Goal: Task Accomplishment & Management: Manage account settings

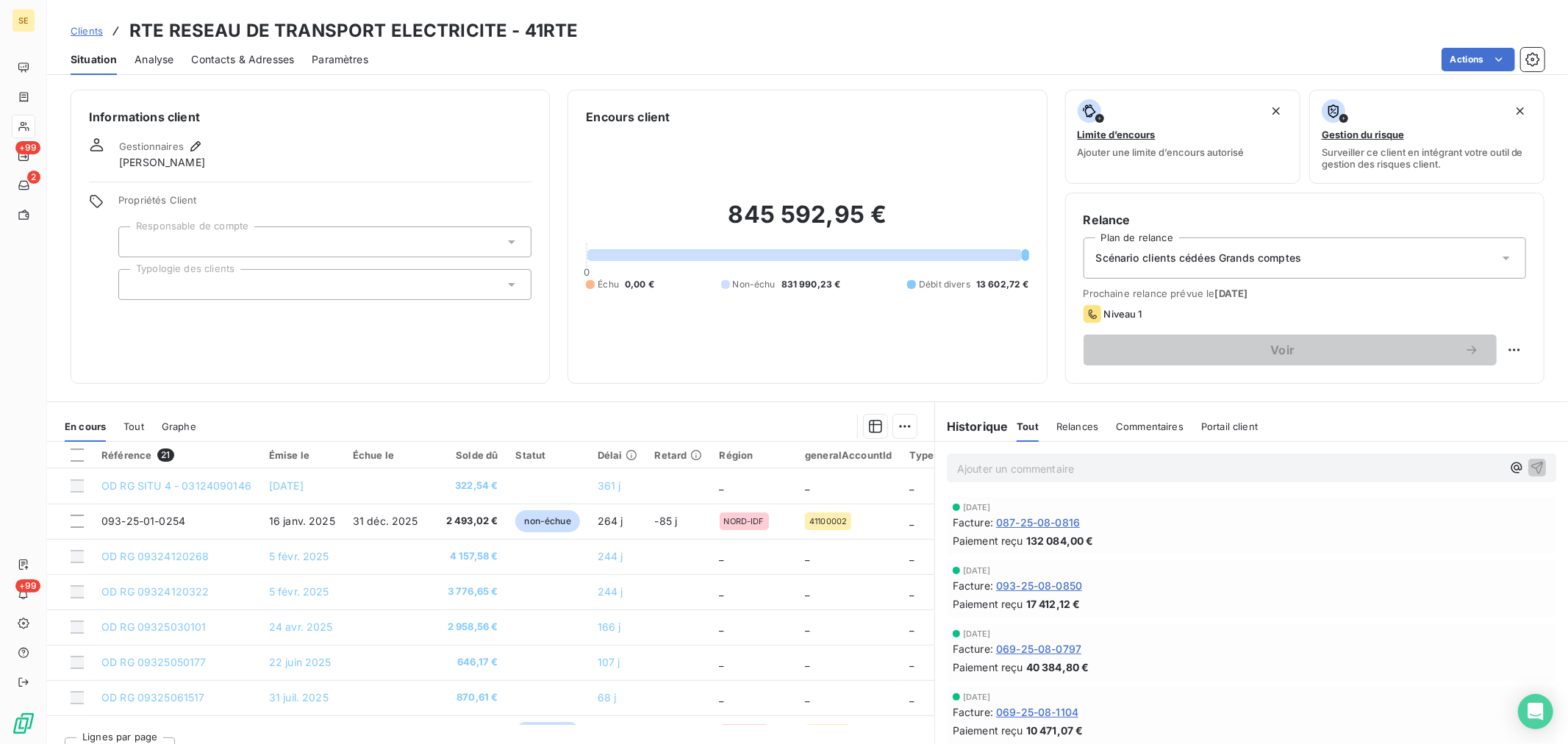
scroll to position [490, 0]
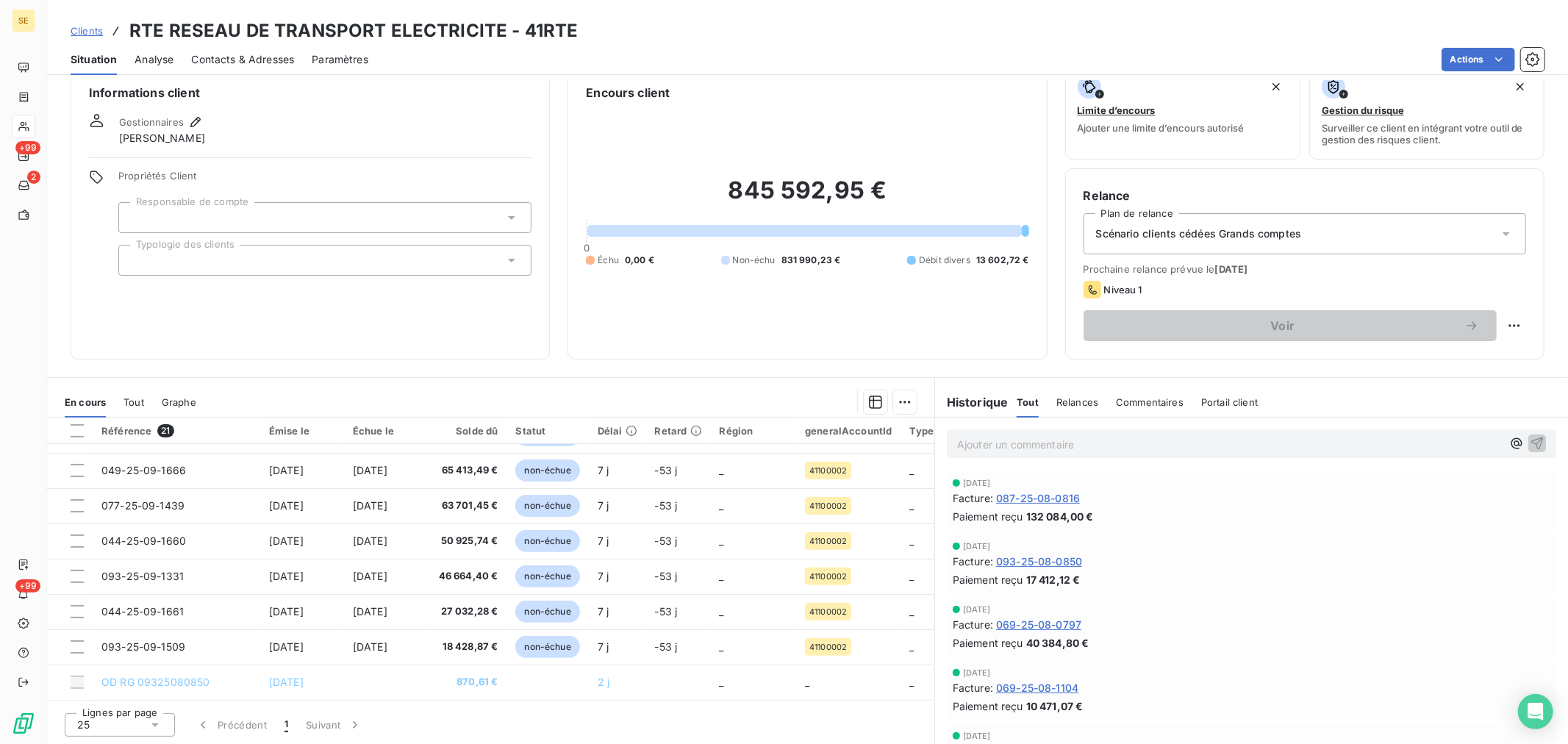
click at [93, 25] on span "Clients" at bounding box center [86, 31] width 32 height 11
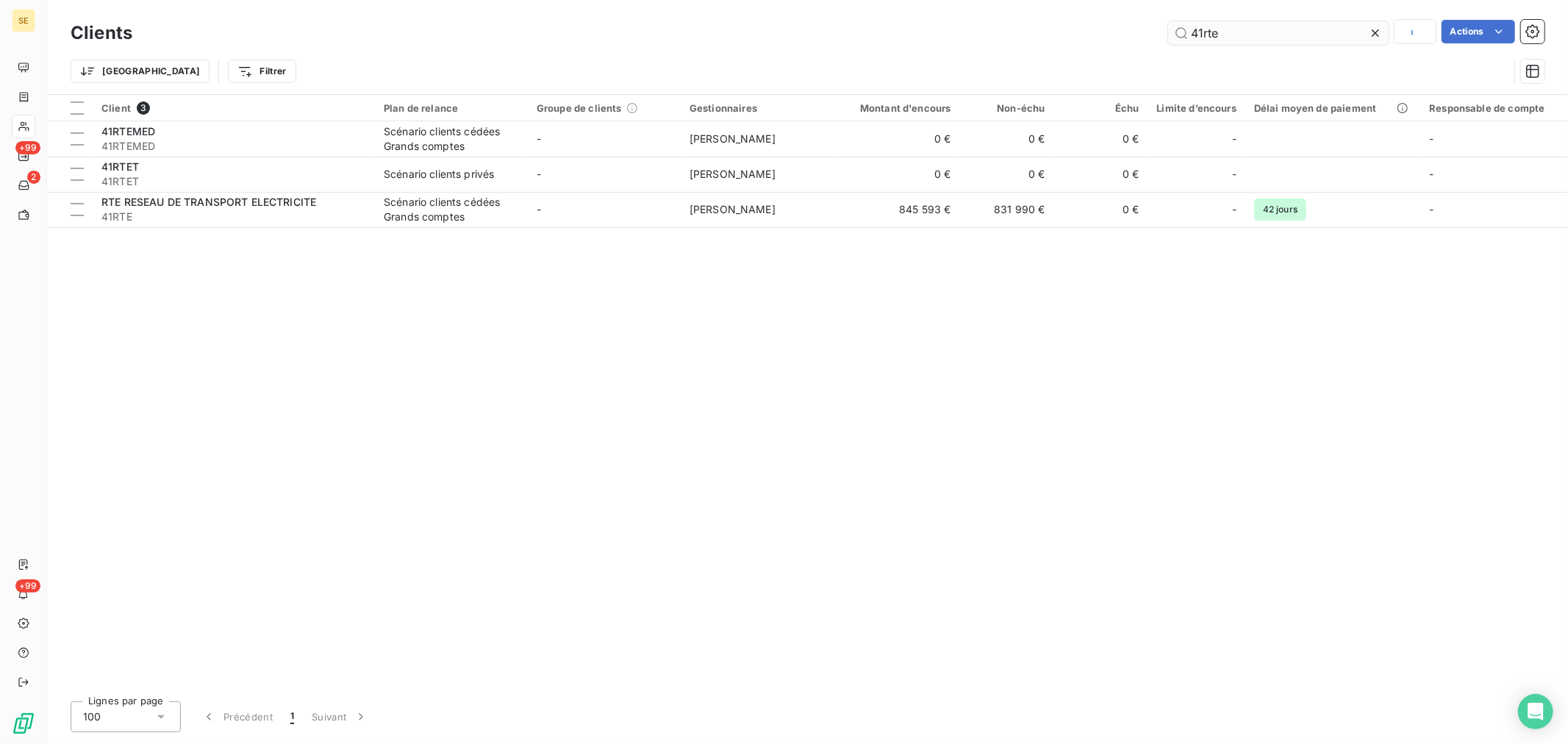
drag, startPoint x: 1204, startPoint y: 37, endPoint x: 1318, endPoint y: 31, distance: 114.2
click at [1318, 31] on input "41rte" at bounding box center [1278, 33] width 221 height 24
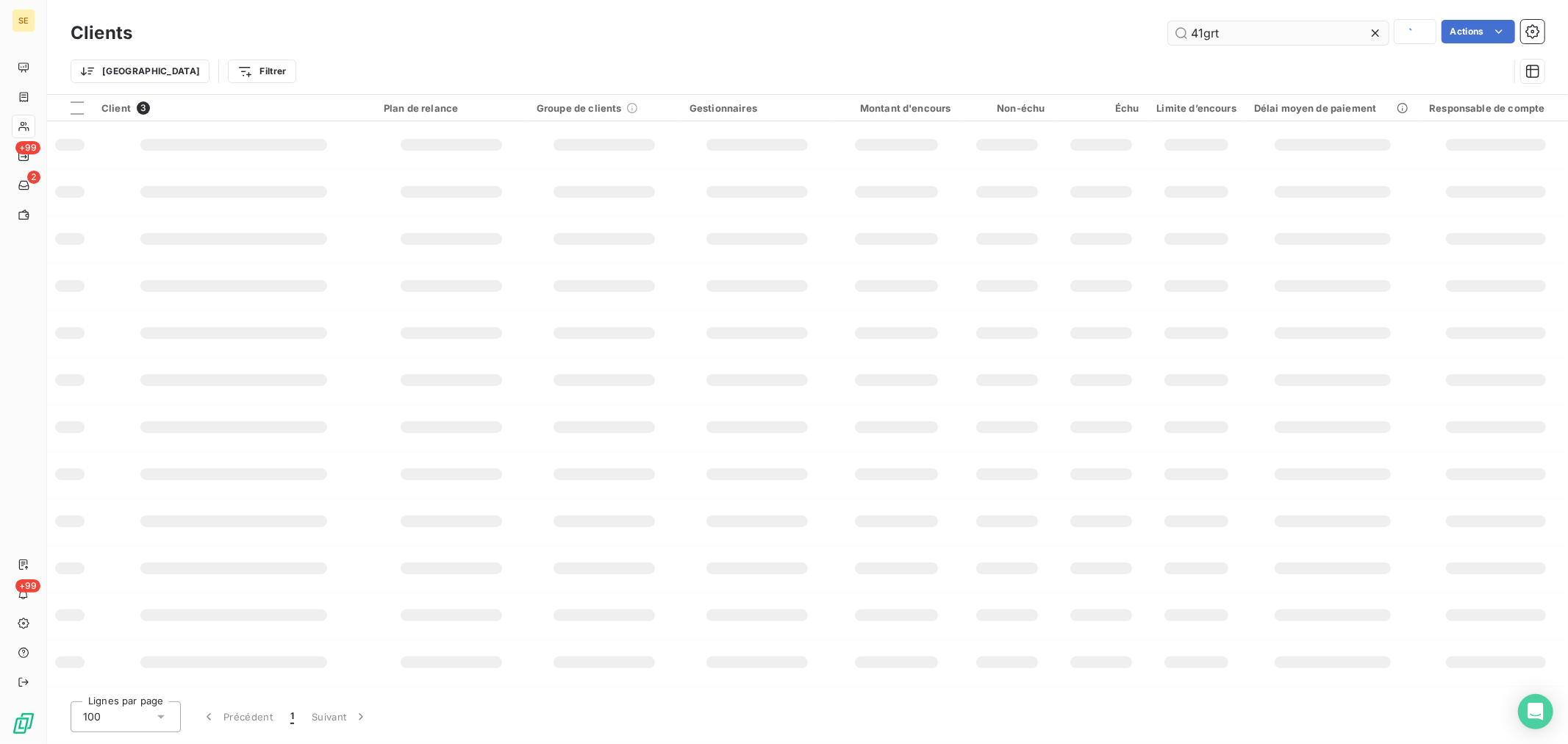
type input "41grt"
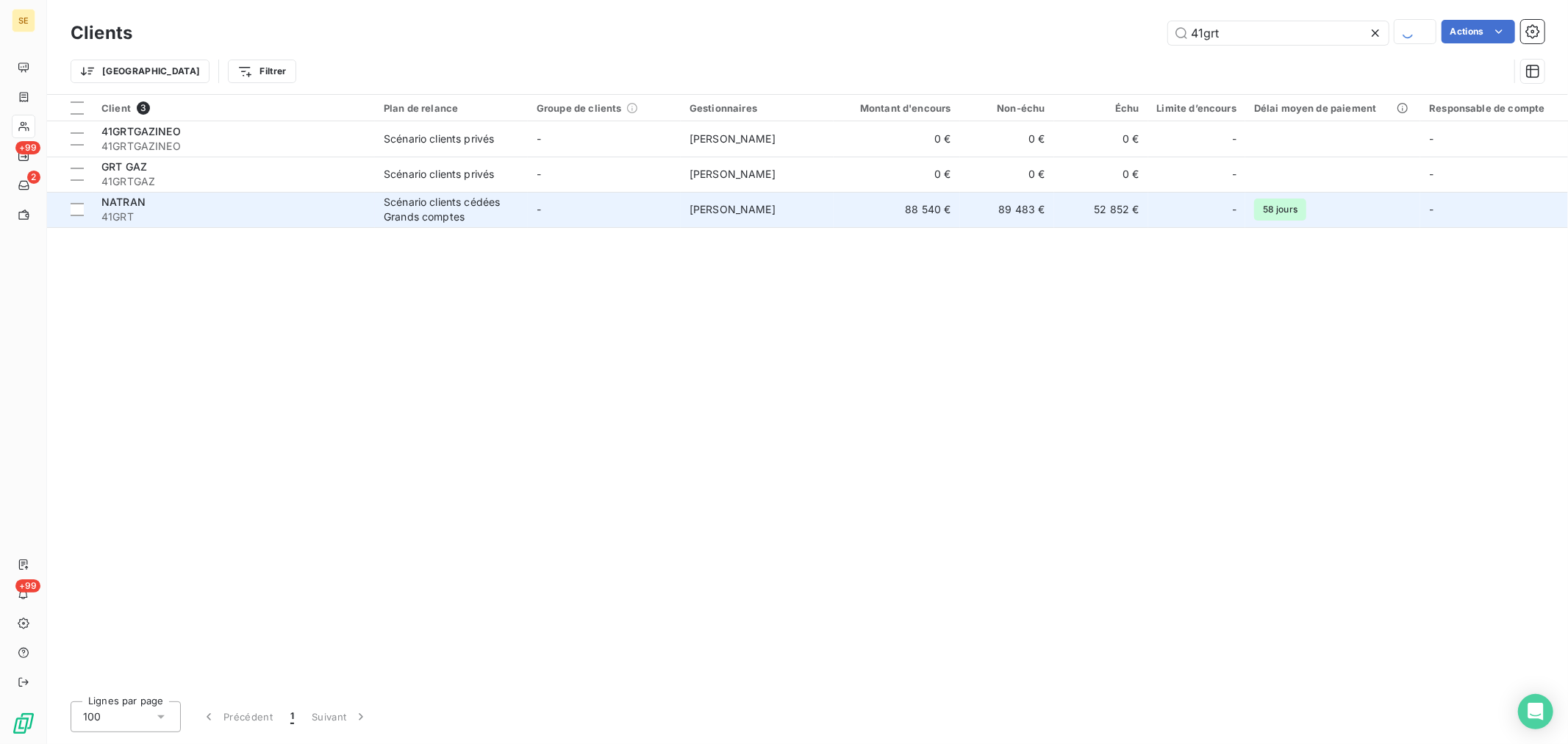
click at [173, 202] on div "NATRAN" at bounding box center [234, 202] width 264 height 15
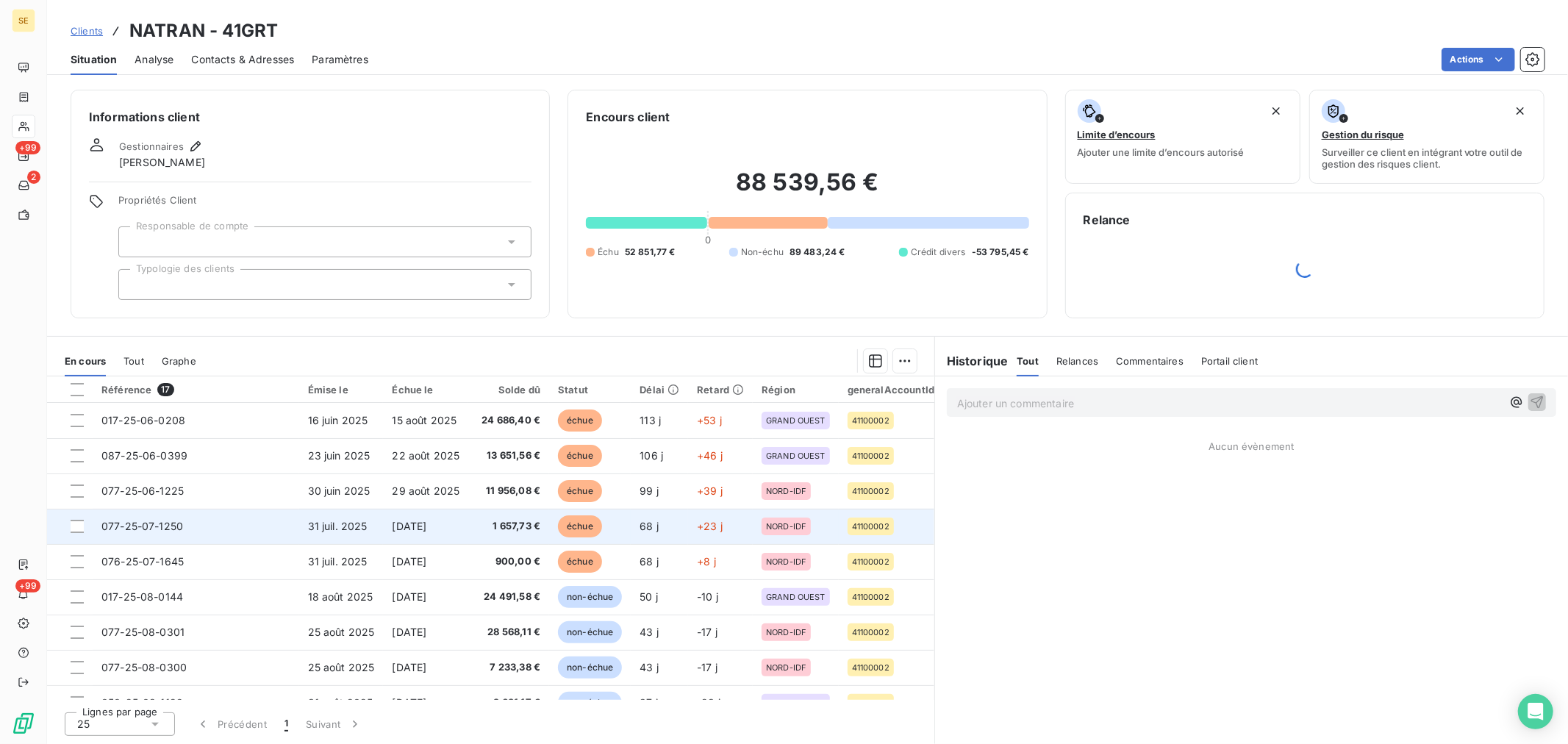
click at [173, 532] on span "077-25-07-1250" at bounding box center [142, 526] width 82 height 12
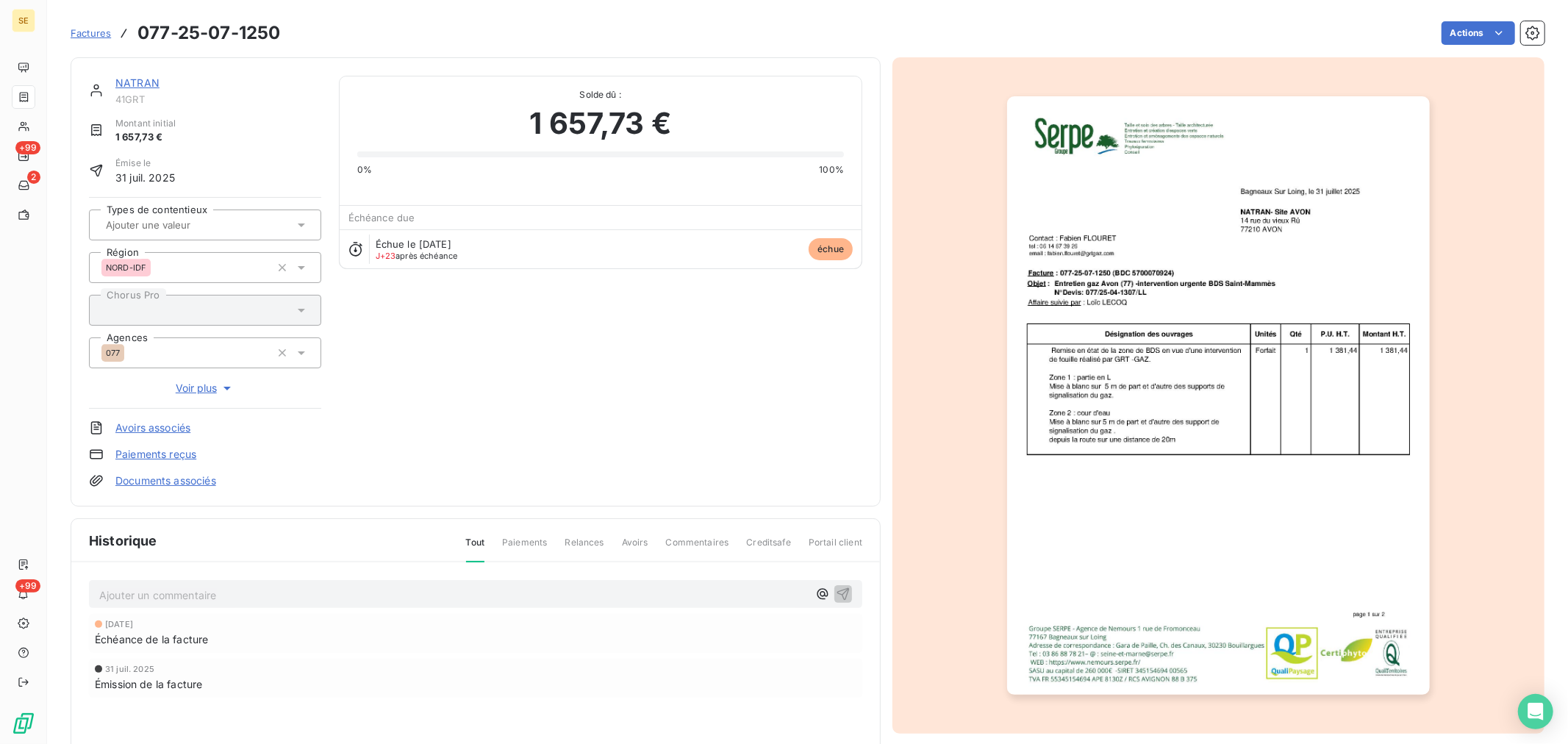
click at [187, 599] on p "Ajouter un commentaire ﻿" at bounding box center [454, 595] width 709 height 18
click at [191, 599] on p "Ajouter un commentaire ﻿" at bounding box center [454, 595] width 709 height 18
click at [192, 591] on p "Ajouter un commentaire ﻿" at bounding box center [454, 595] width 709 height 18
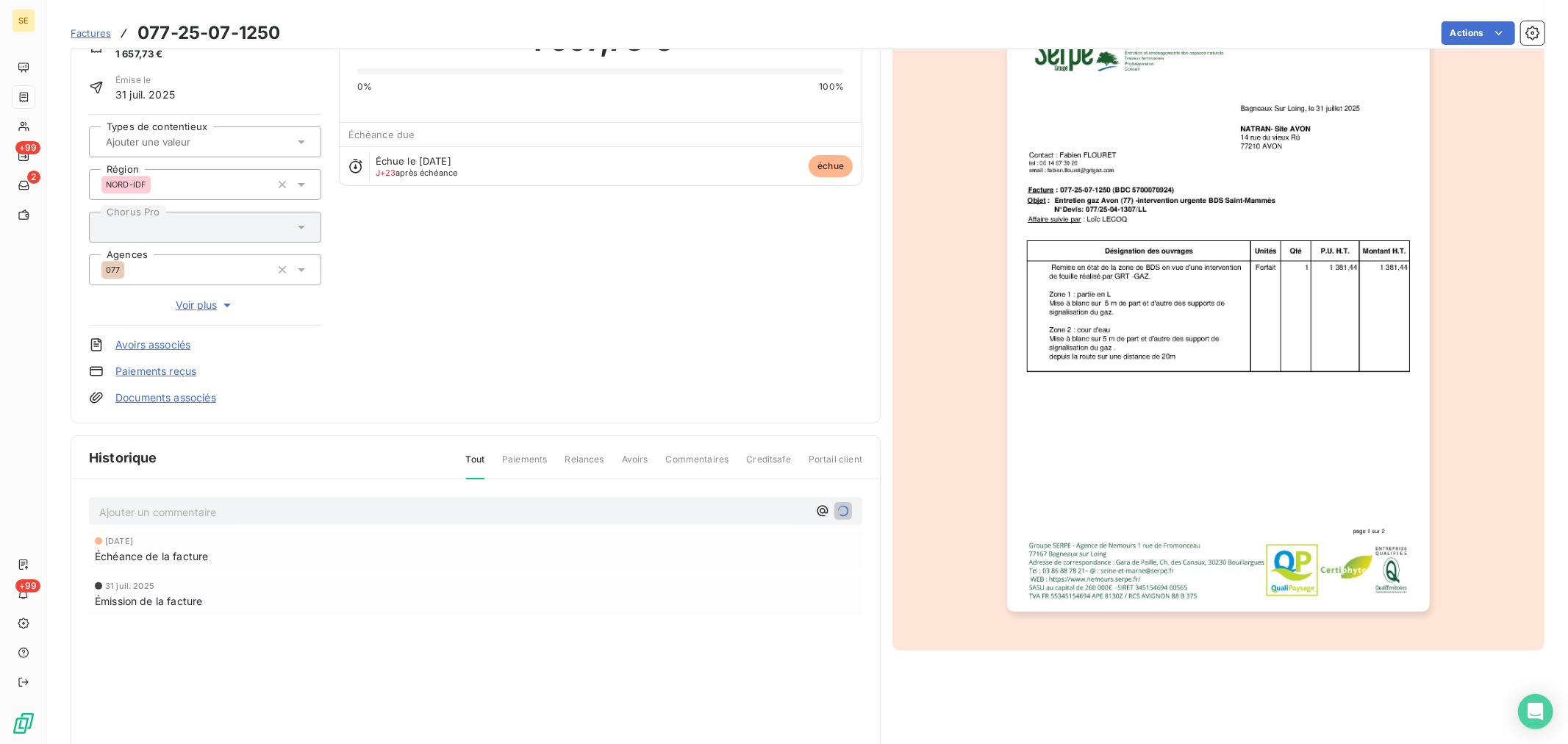
scroll to position [141, 0]
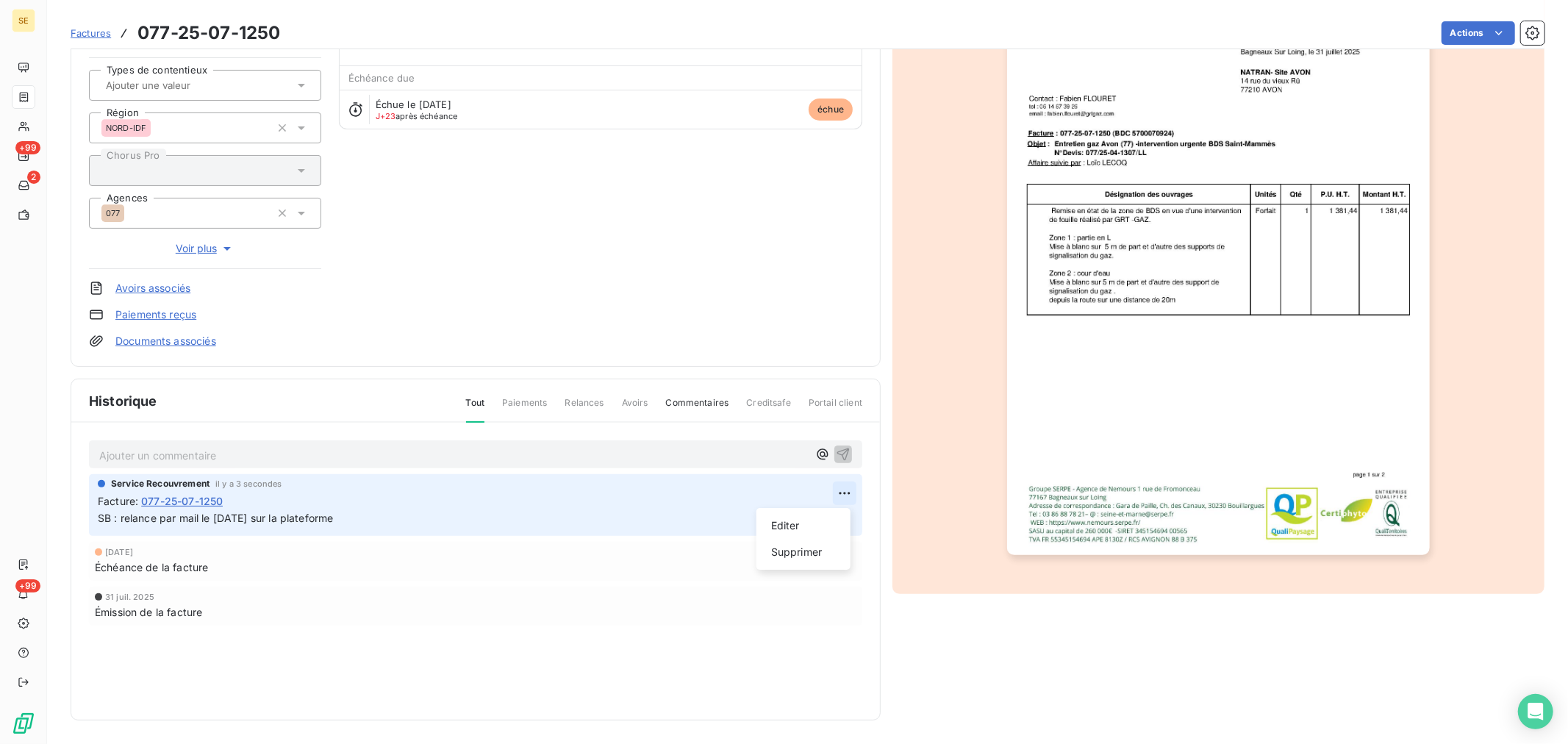
click at [842, 495] on html "SE +99 2 +99 Factures 077-25-07-1250 Actions NATRAN 41GRT Montant initial 1 657…" at bounding box center [784, 372] width 1568 height 744
click at [798, 548] on div "Supprimer" at bounding box center [803, 552] width 82 height 24
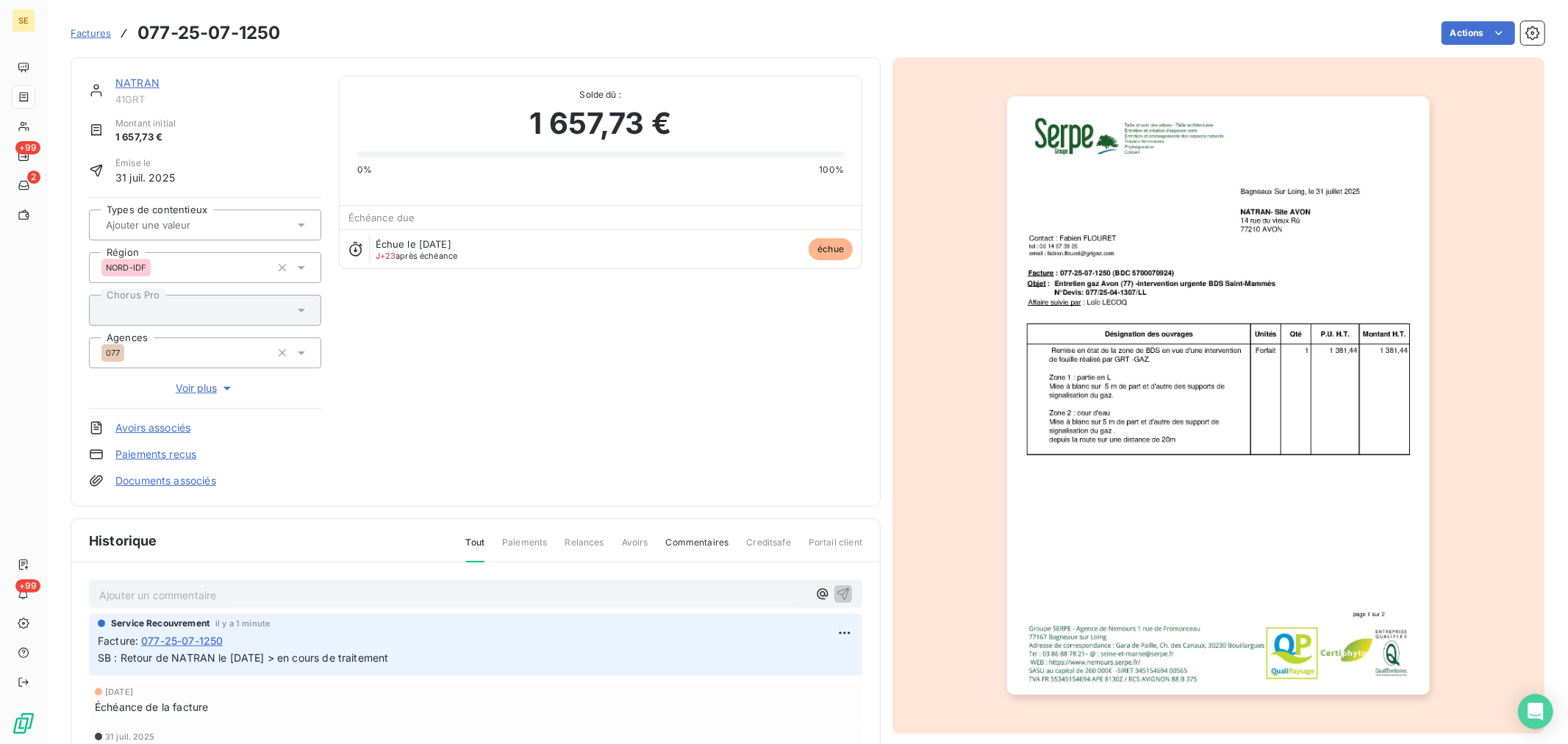
click at [276, 597] on p "Ajouter un commentaire ﻿" at bounding box center [454, 595] width 709 height 18
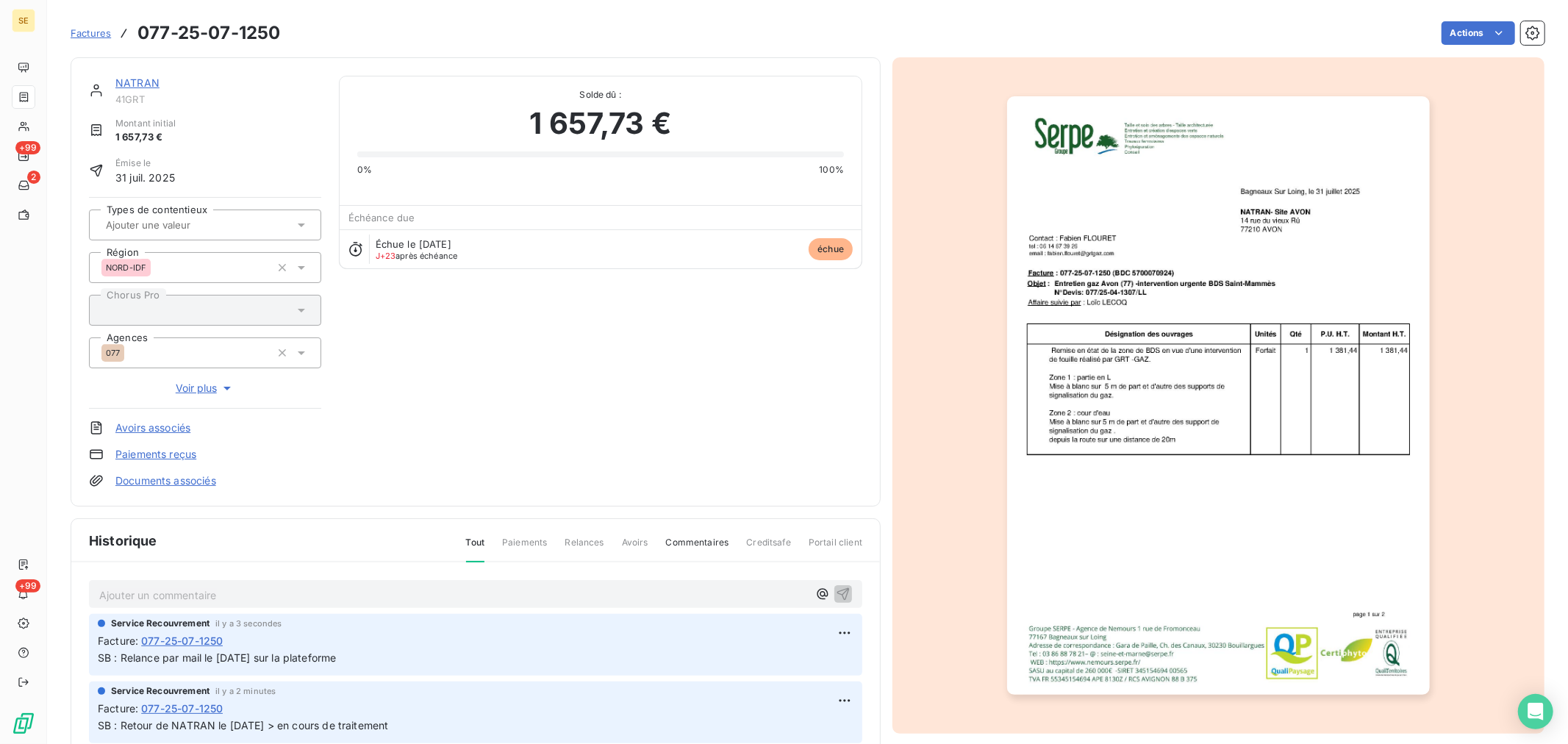
click at [137, 86] on link "NATRAN" at bounding box center [137, 82] width 44 height 12
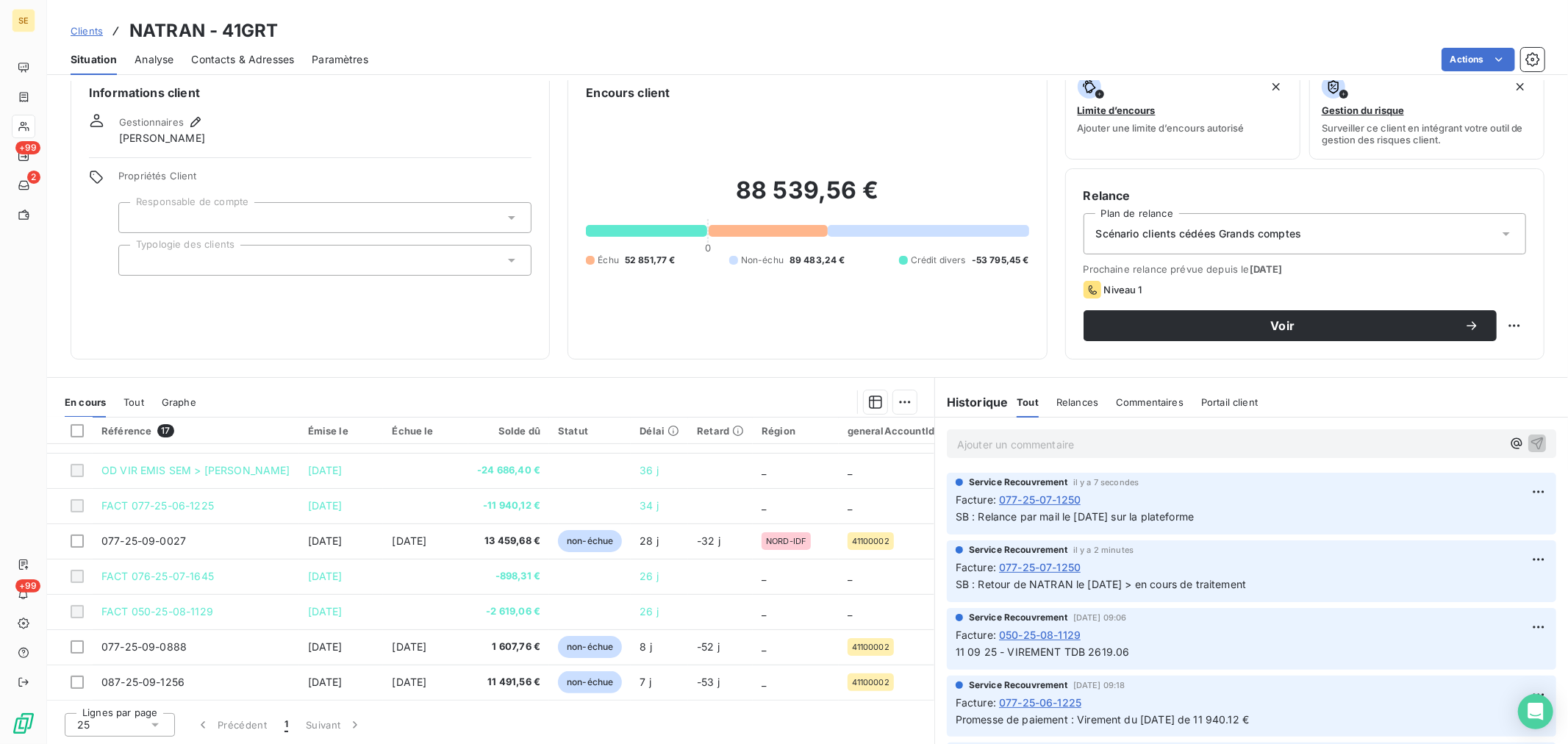
scroll to position [104, 0]
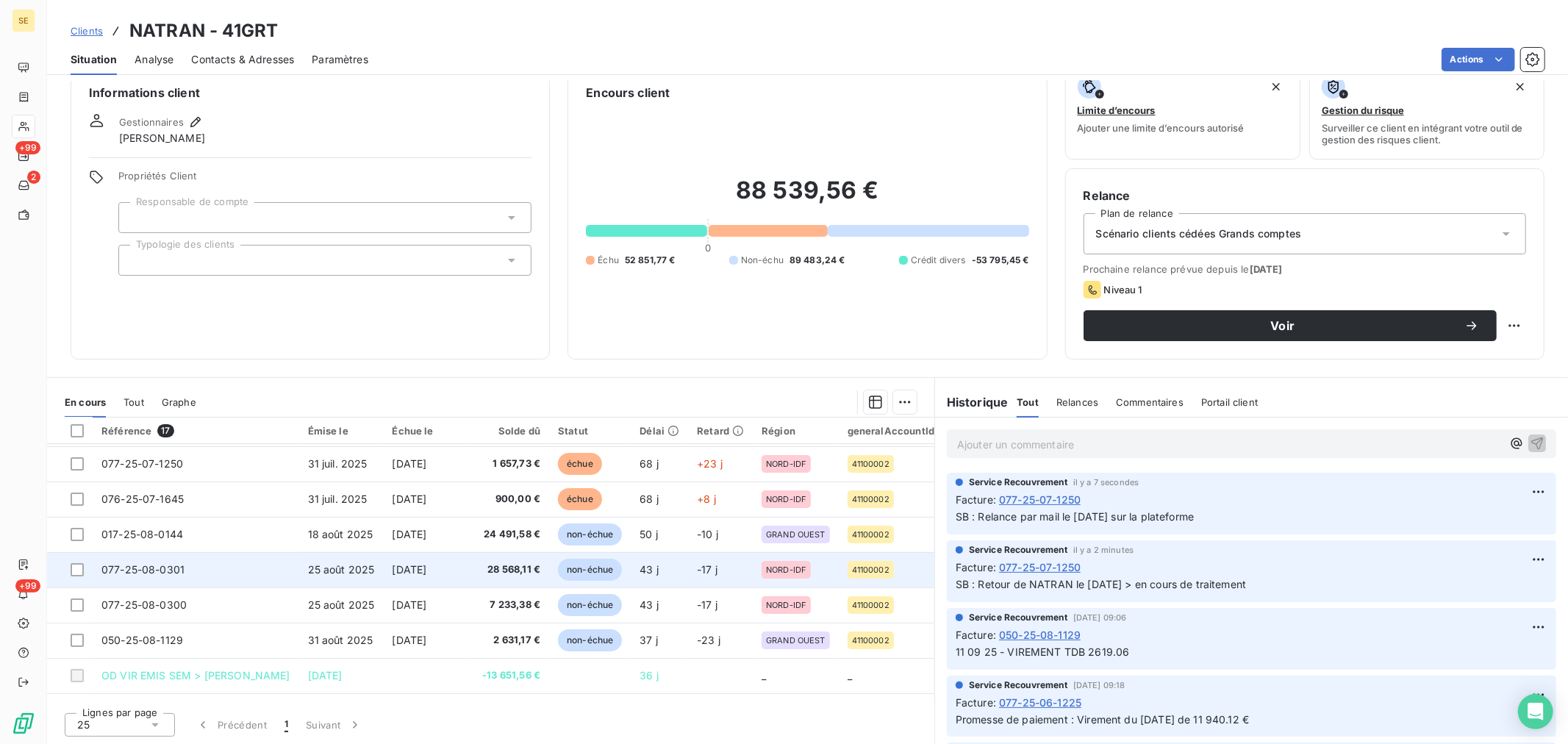
click at [426, 570] on span "[DATE]" at bounding box center [409, 569] width 34 height 12
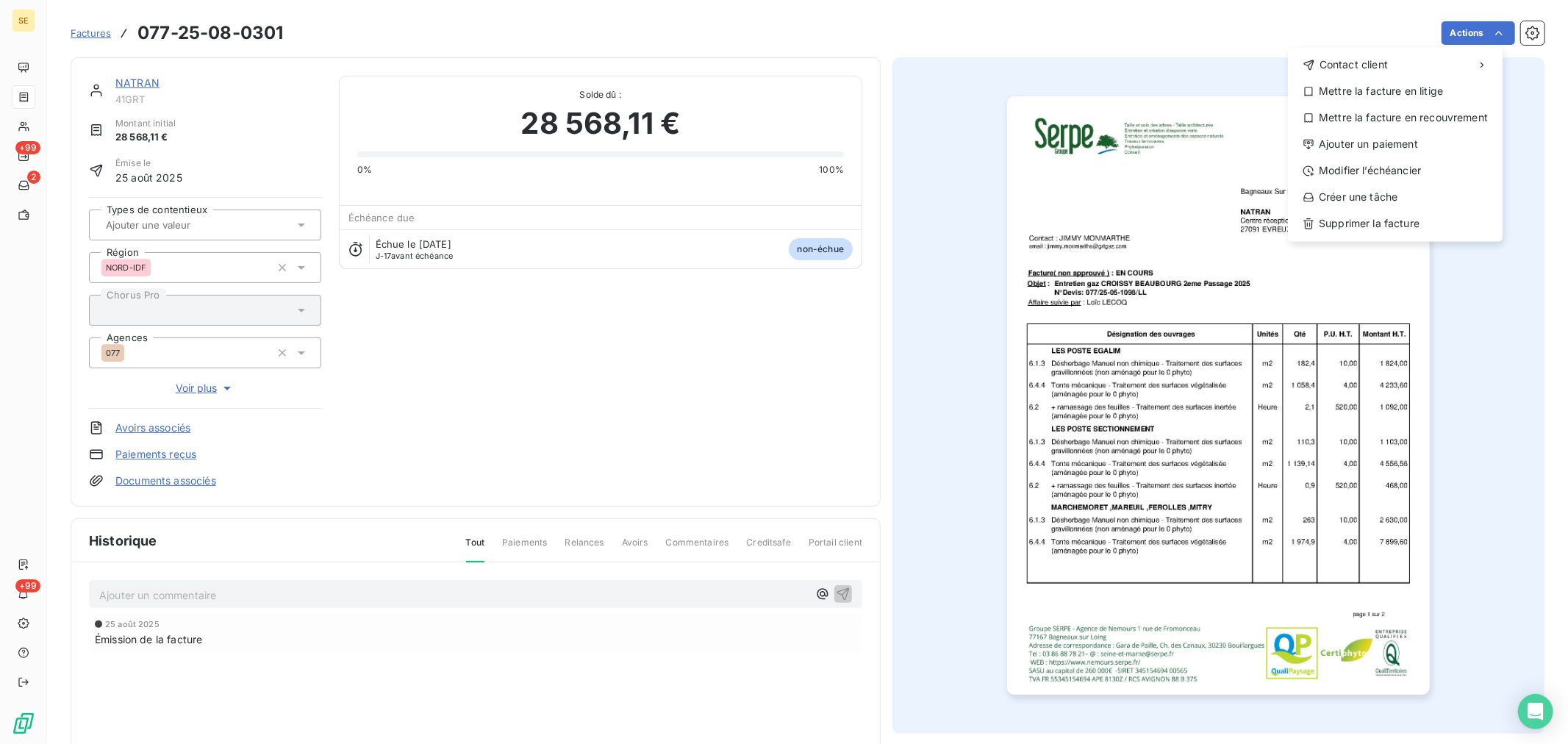
click at [1493, 34] on html "SE +99 2 +99 Factures 077-25-08-0301 Actions Contact client Mettre la facture e…" at bounding box center [784, 372] width 1568 height 744
click at [1518, 32] on html "SE +99 2 +99 Factures 077-25-08-0301 Actions Contact client Mettre la facture e…" at bounding box center [784, 372] width 1568 height 744
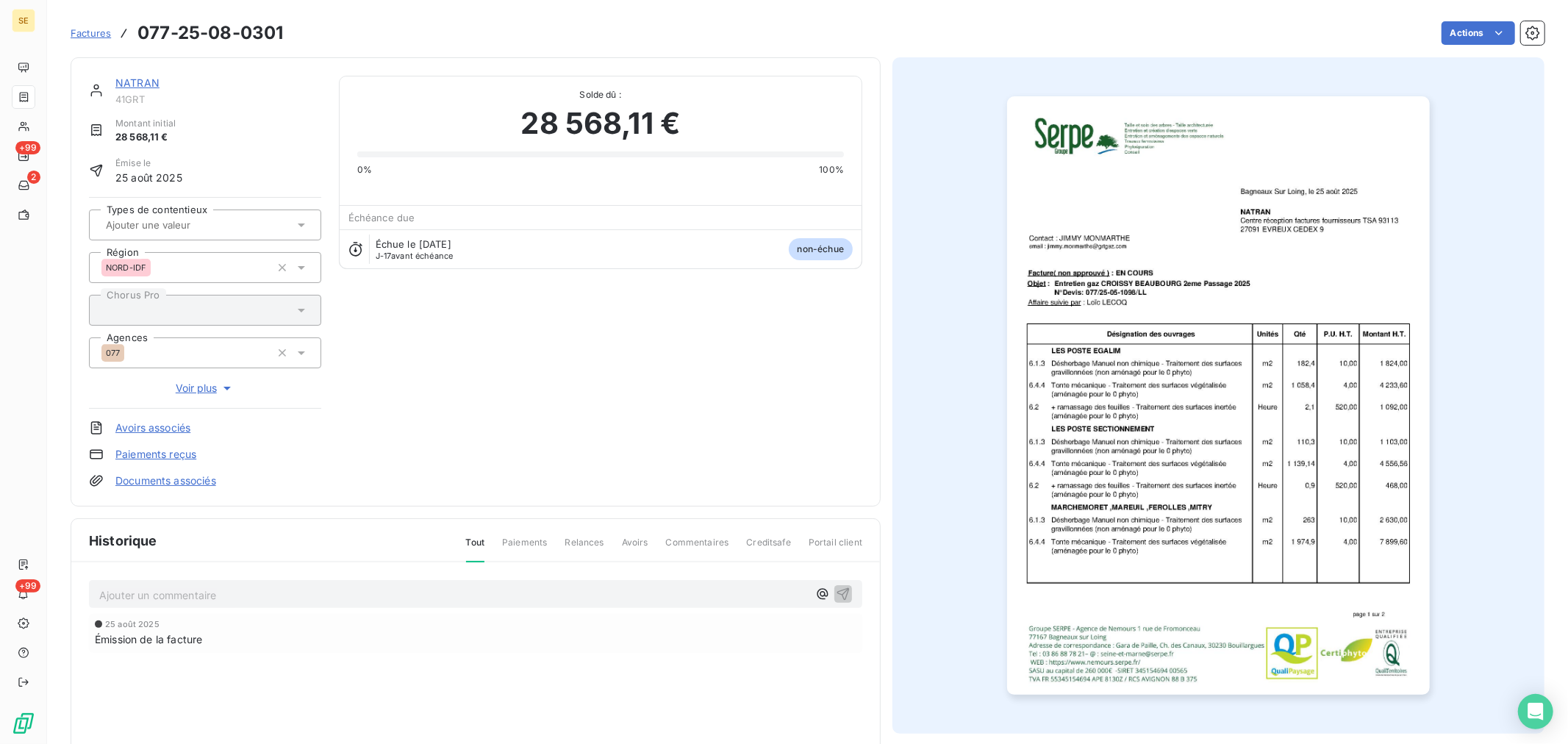
click at [1531, 32] on icon "button" at bounding box center [1533, 33] width 4 height 4
click at [1453, 42] on html "SE +99 2 +99 Factures 077-25-08-0301 Actions NATRAN 41GRT Montant initial 28 56…" at bounding box center [784, 372] width 1568 height 744
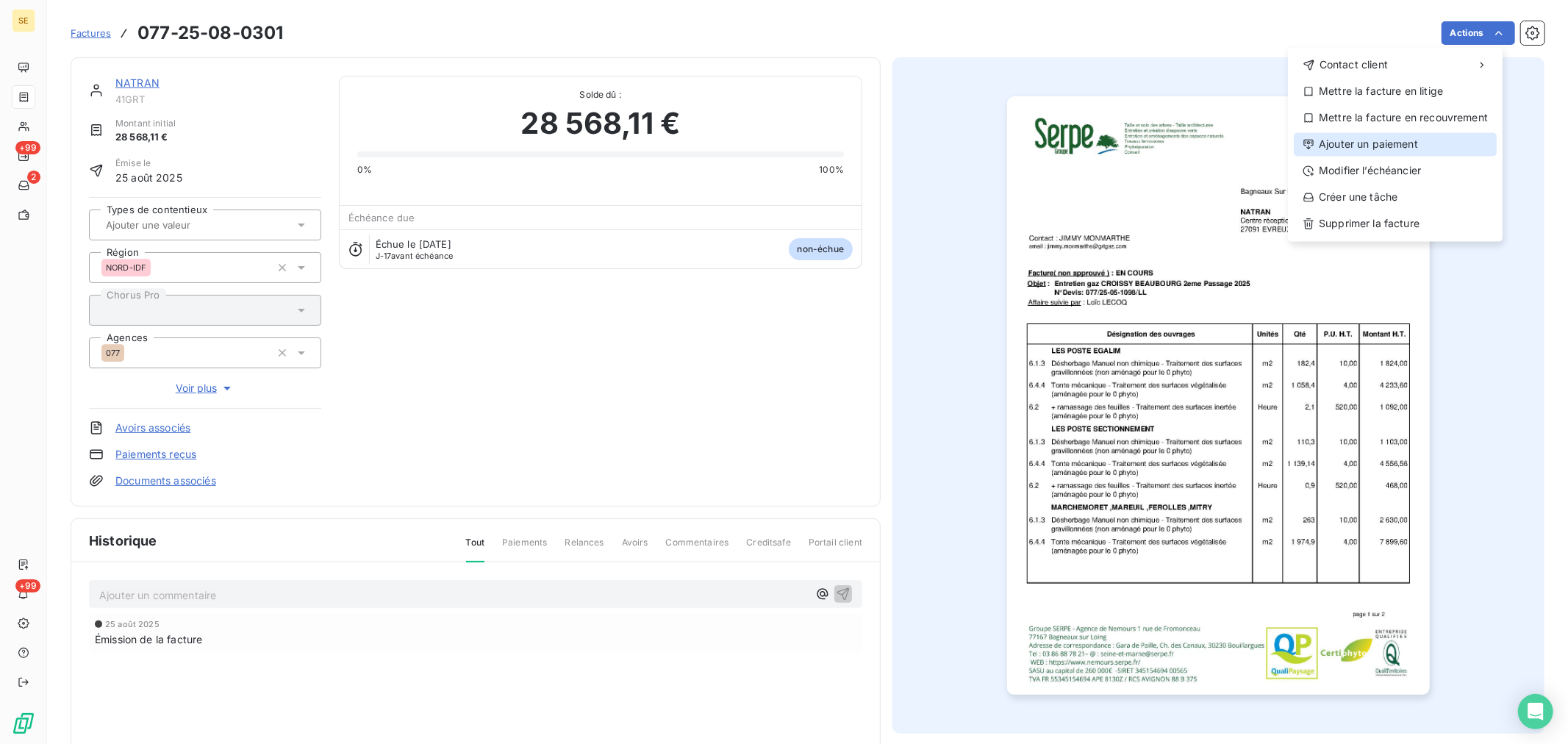
click at [1397, 141] on div "Ajouter un paiement" at bounding box center [1395, 144] width 203 height 24
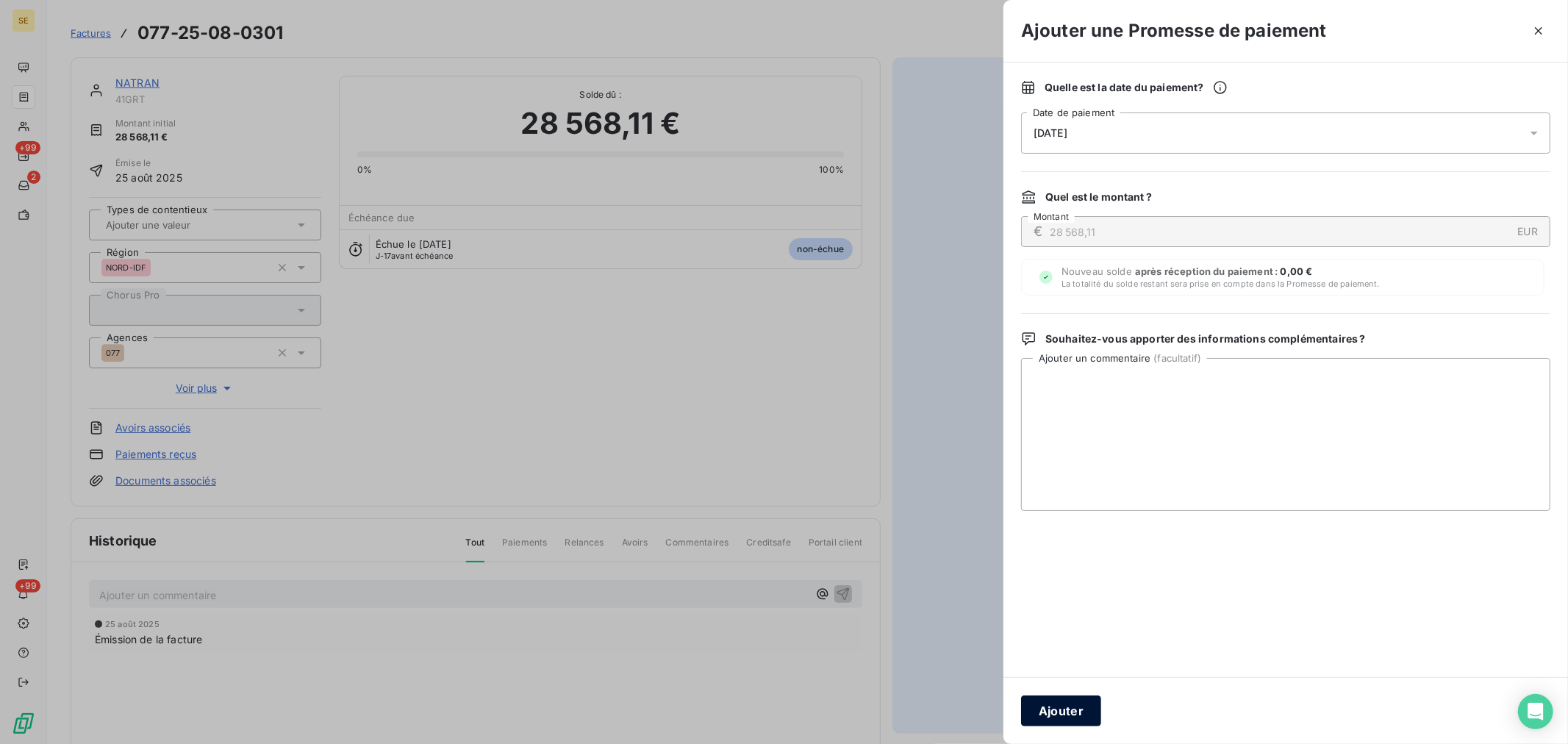
click at [1081, 711] on button "Ajouter" at bounding box center [1061, 710] width 80 height 31
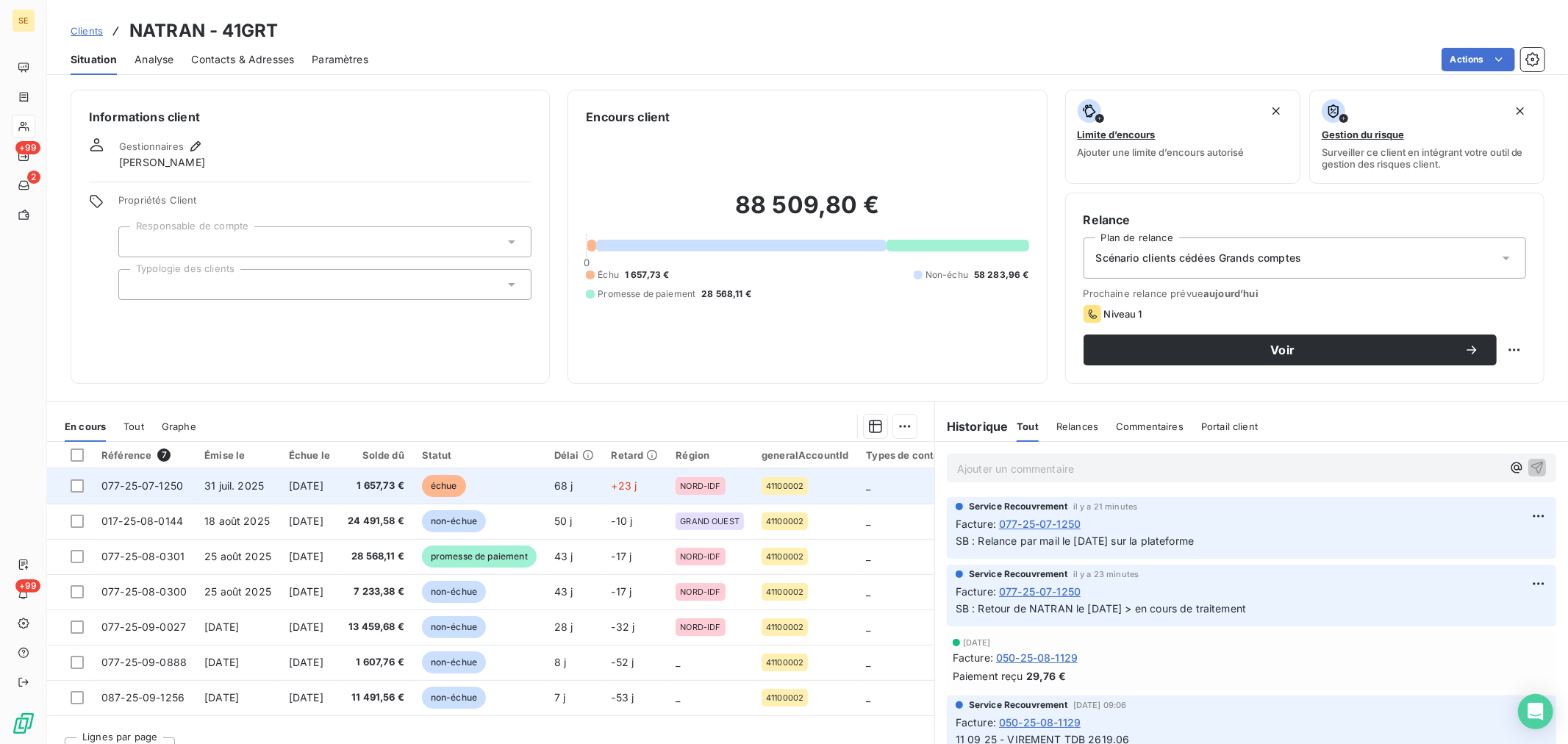
click at [323, 488] on span "[DATE]" at bounding box center [306, 486] width 34 height 12
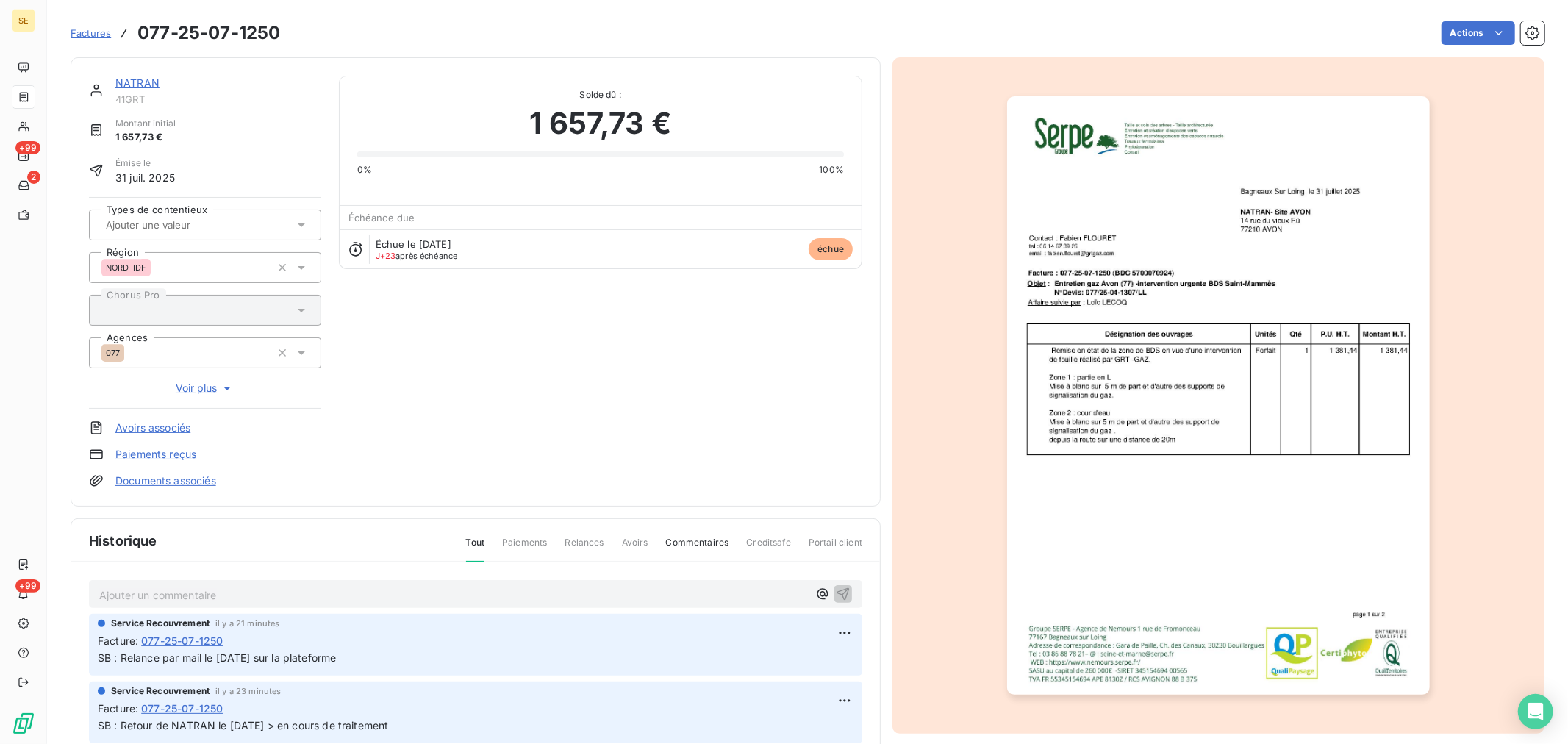
click at [209, 598] on p "Ajouter un commentaire ﻿" at bounding box center [454, 595] width 709 height 18
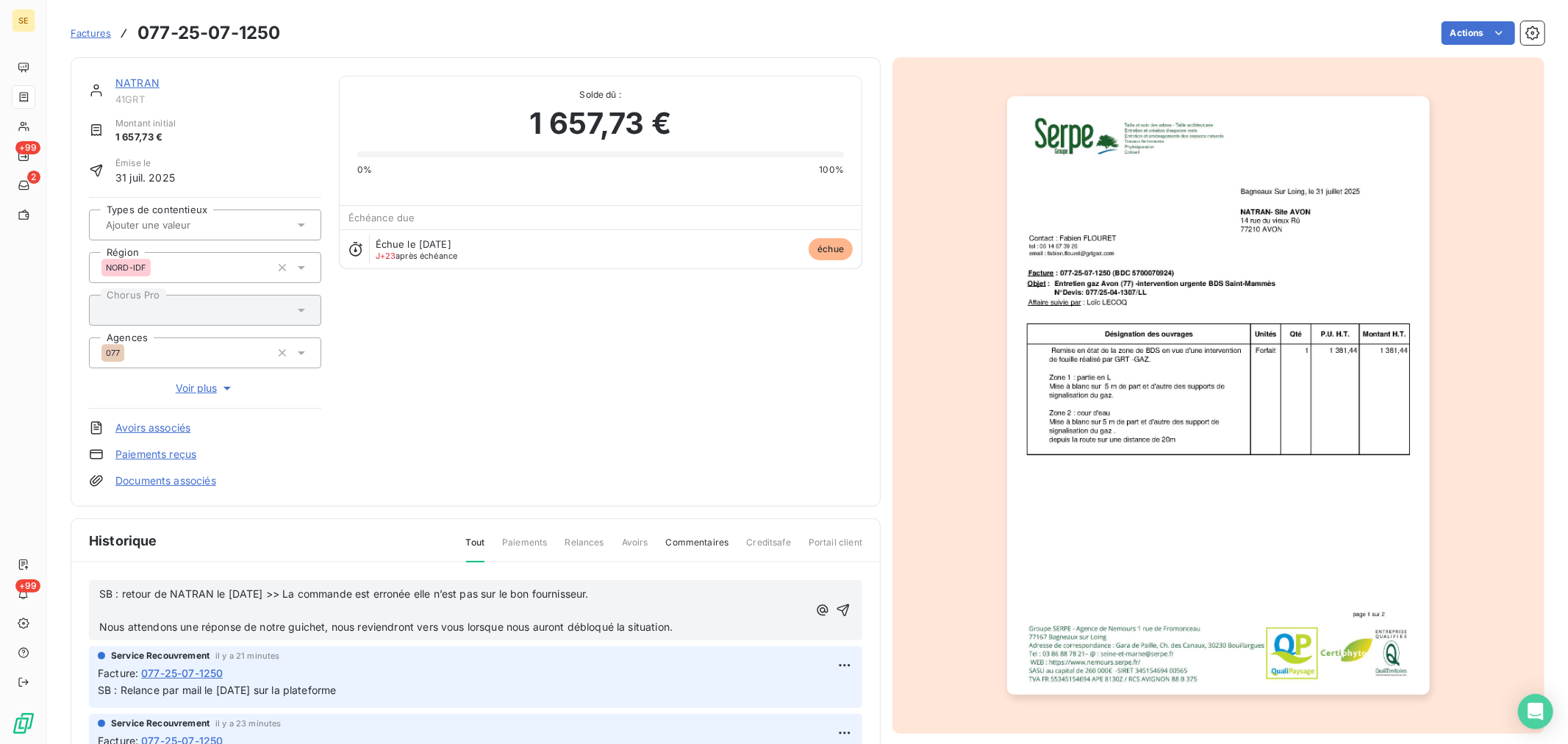
click at [619, 592] on p "SB : retour de NATRAN le 07/10/25 >> La commande est erronée elle n’est pas sur…" at bounding box center [454, 594] width 709 height 17
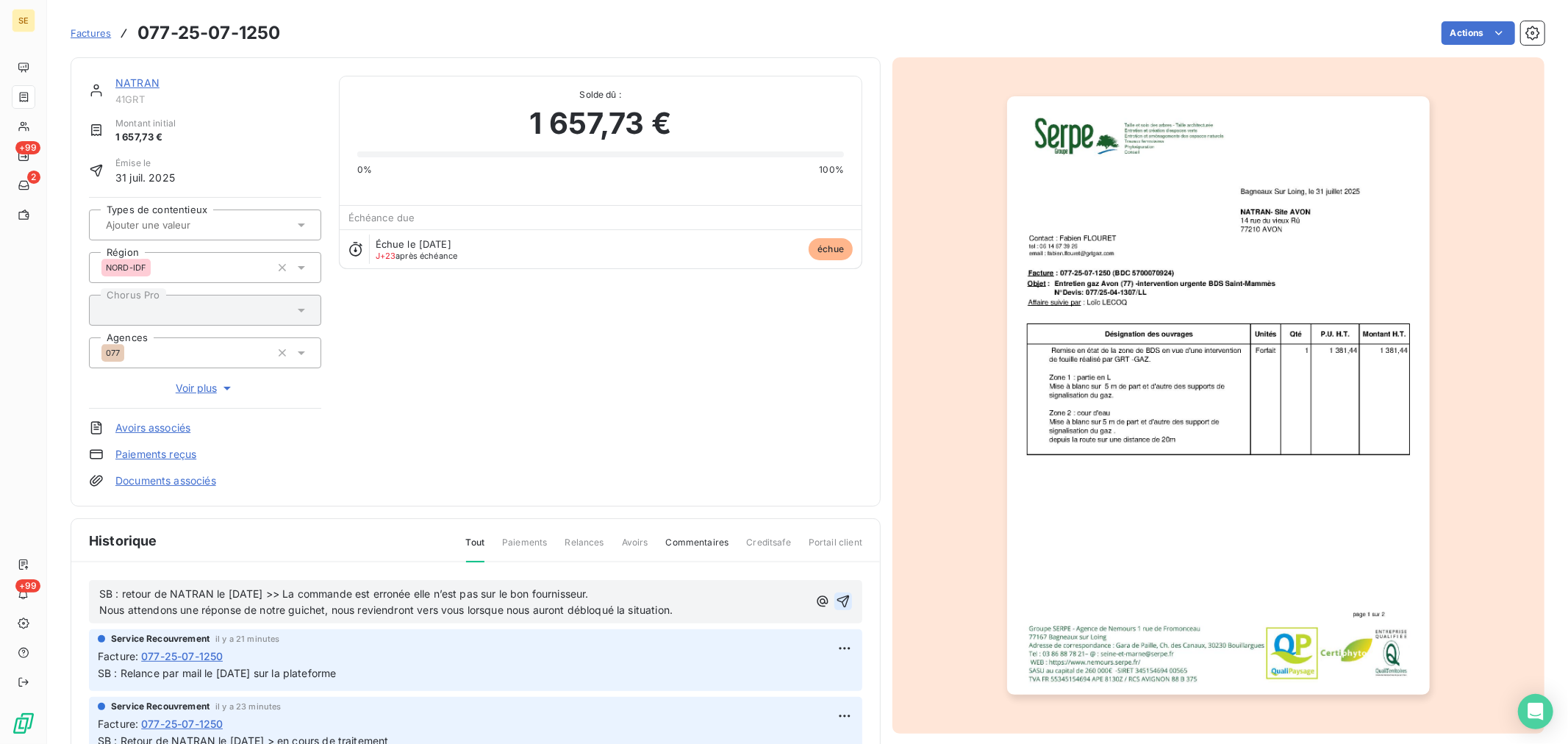
click at [837, 600] on icon "button" at bounding box center [843, 602] width 12 height 12
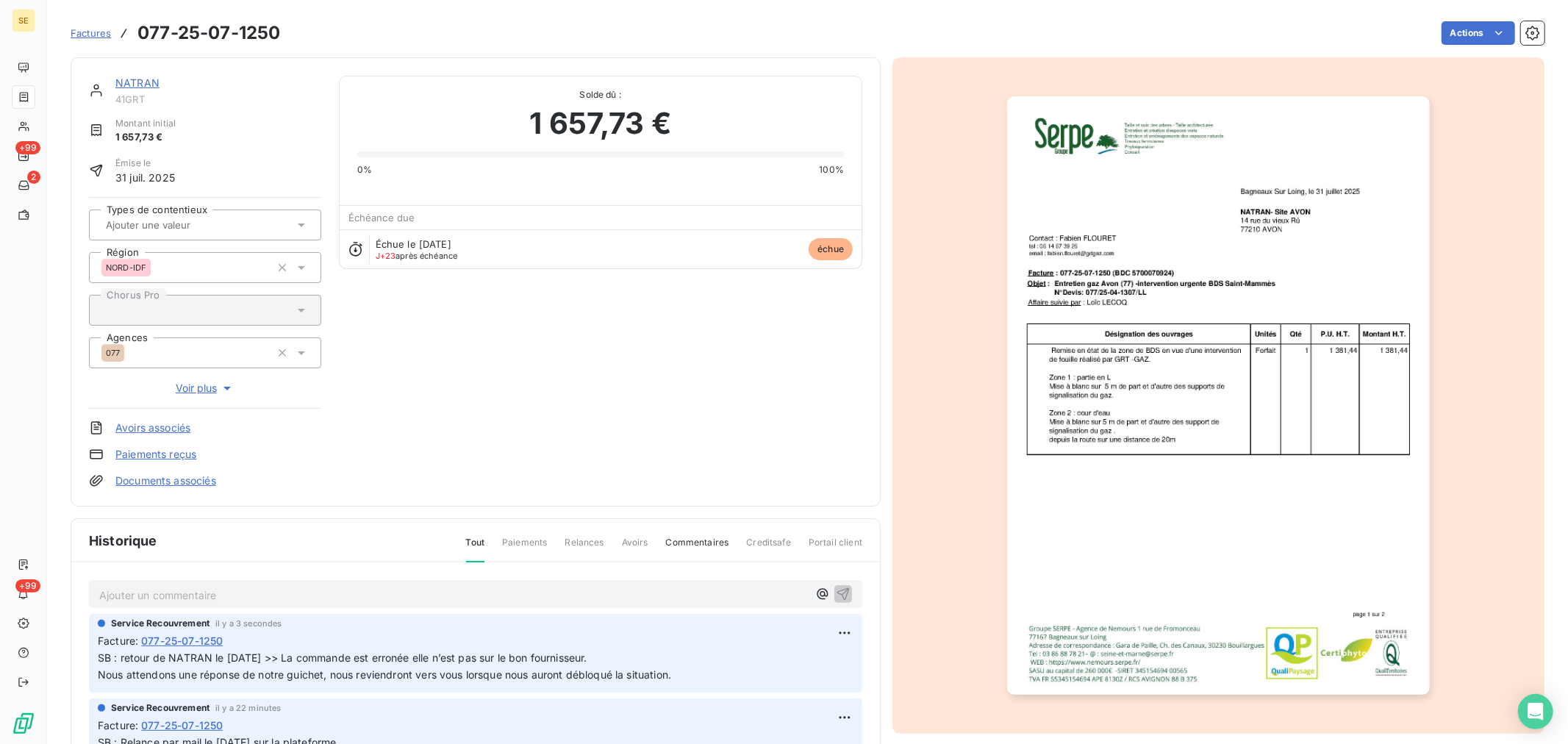
click at [298, 228] on icon at bounding box center [301, 225] width 15 height 15
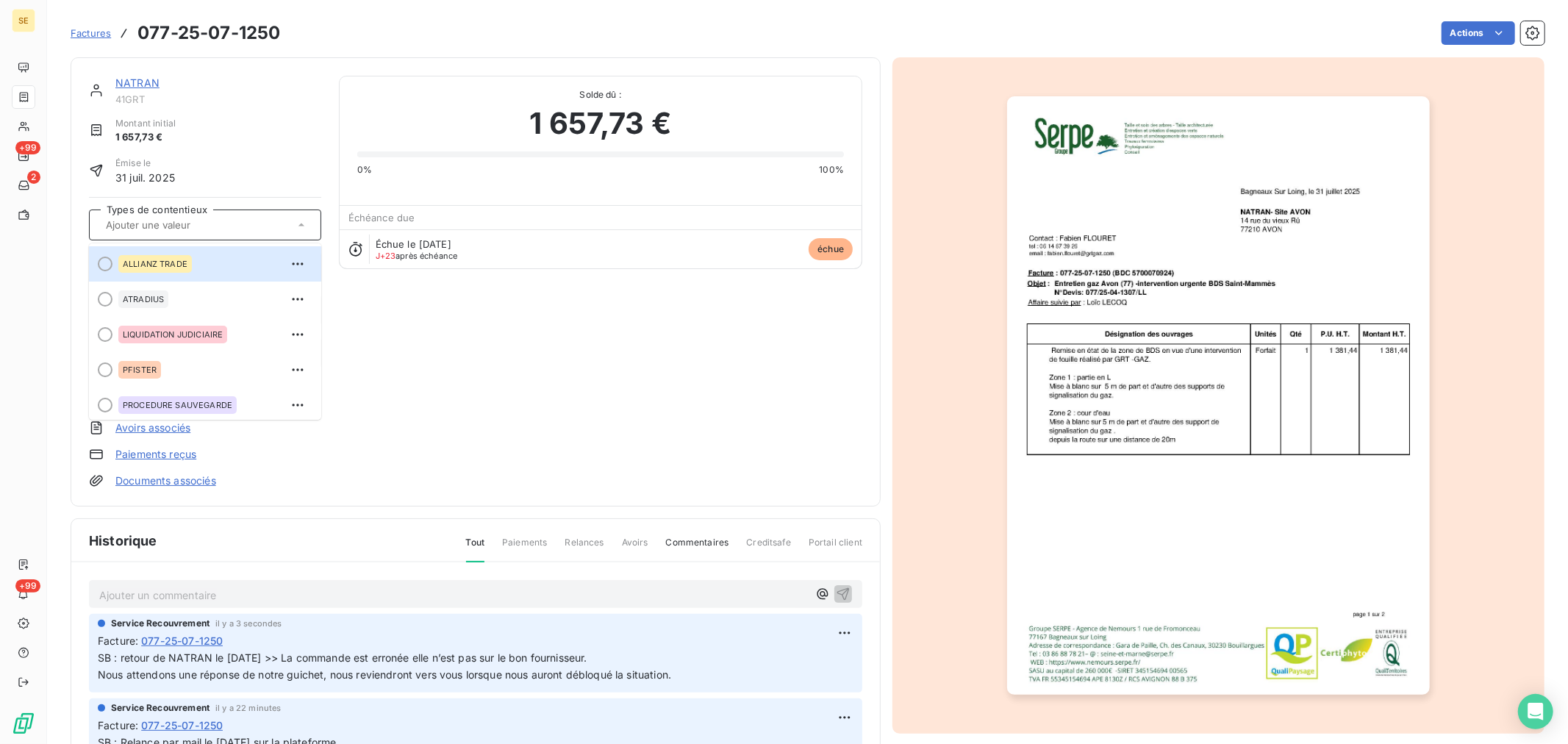
click at [298, 228] on icon at bounding box center [301, 225] width 15 height 15
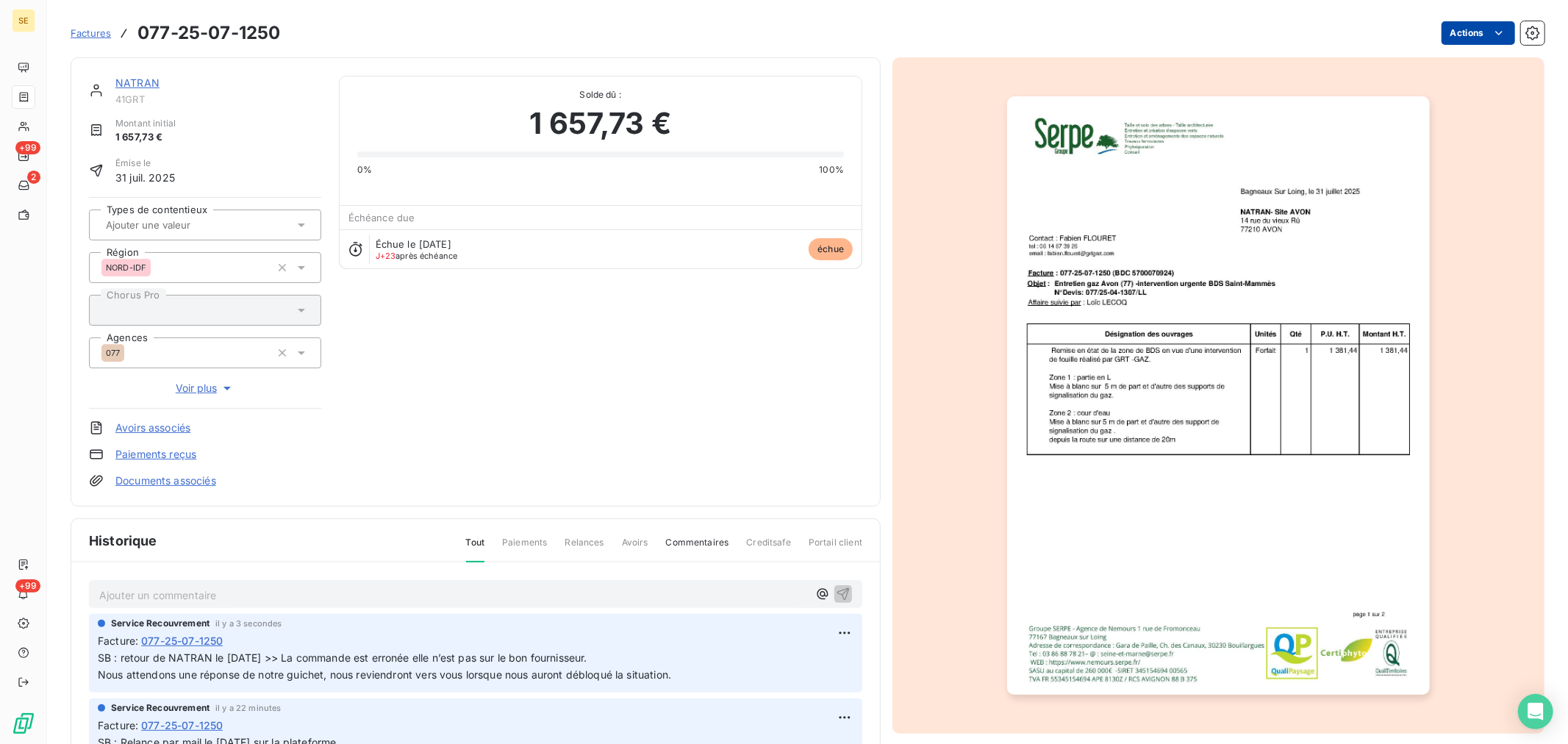
click at [1473, 34] on html "SE +99 2 +99 Factures 077-25-07-1250 Actions NATRAN 41GRT Montant initial 1 657…" at bounding box center [784, 372] width 1568 height 744
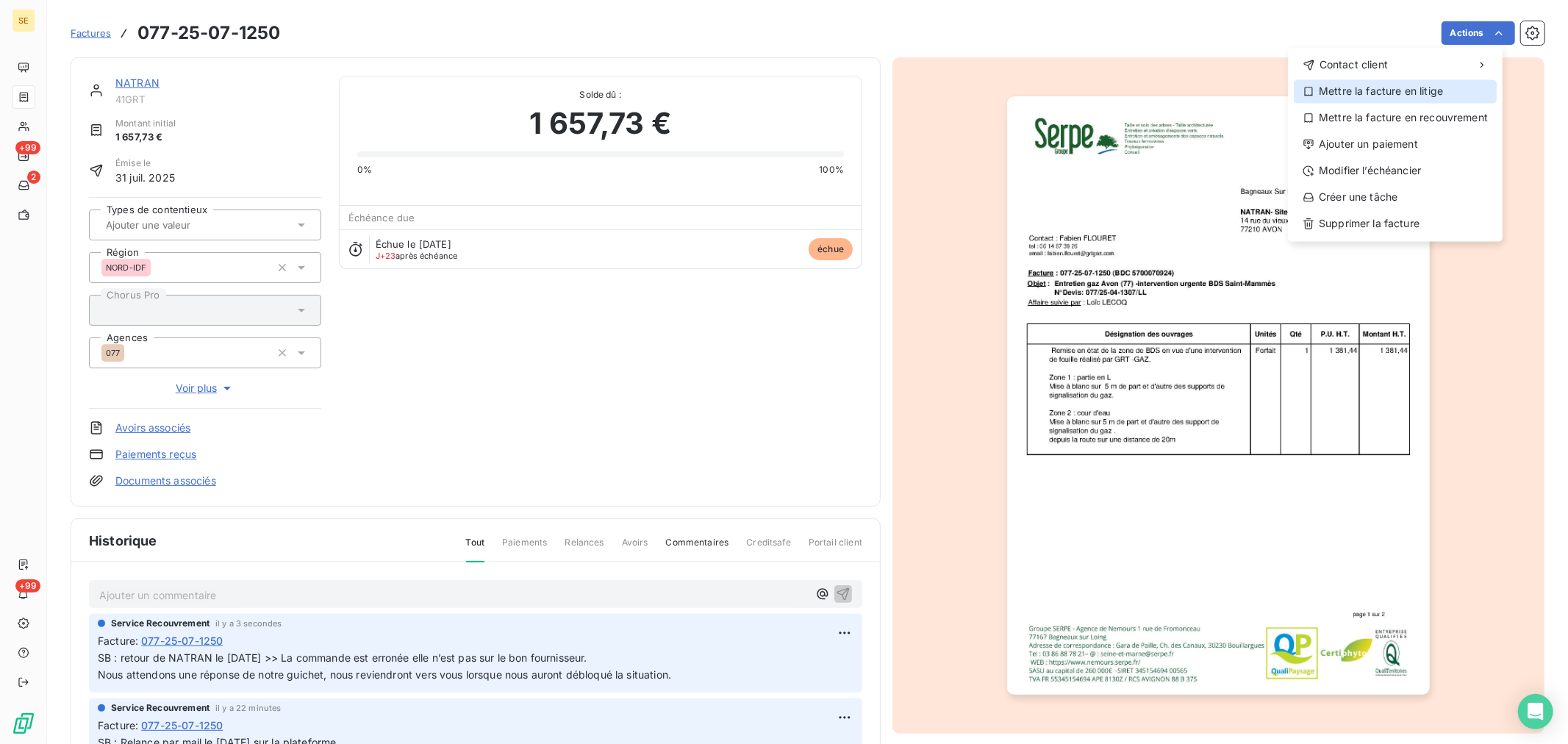
click at [1434, 92] on div "Mettre la facture en litige" at bounding box center [1395, 91] width 203 height 24
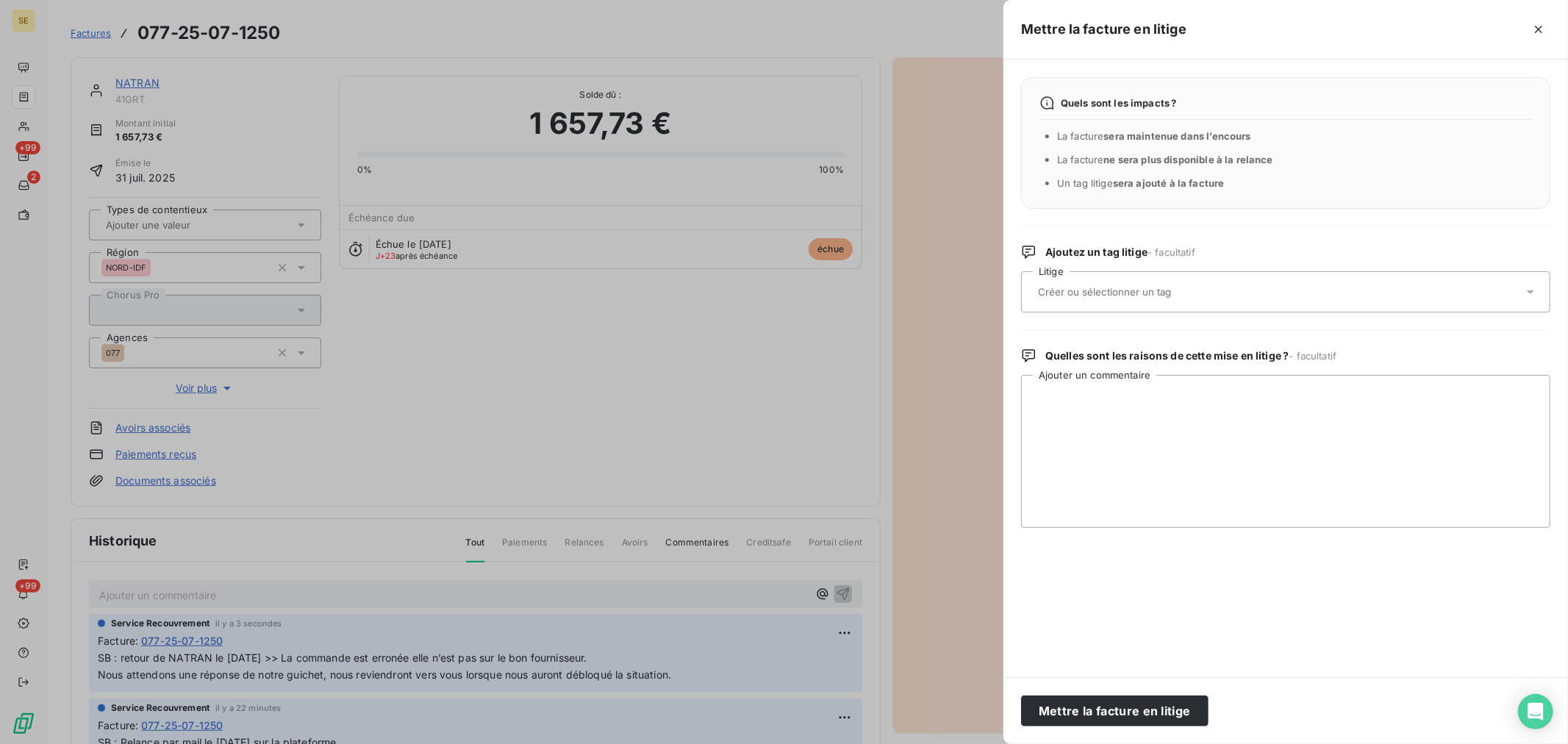
click at [1095, 297] on input "text" at bounding box center [1143, 291] width 214 height 13
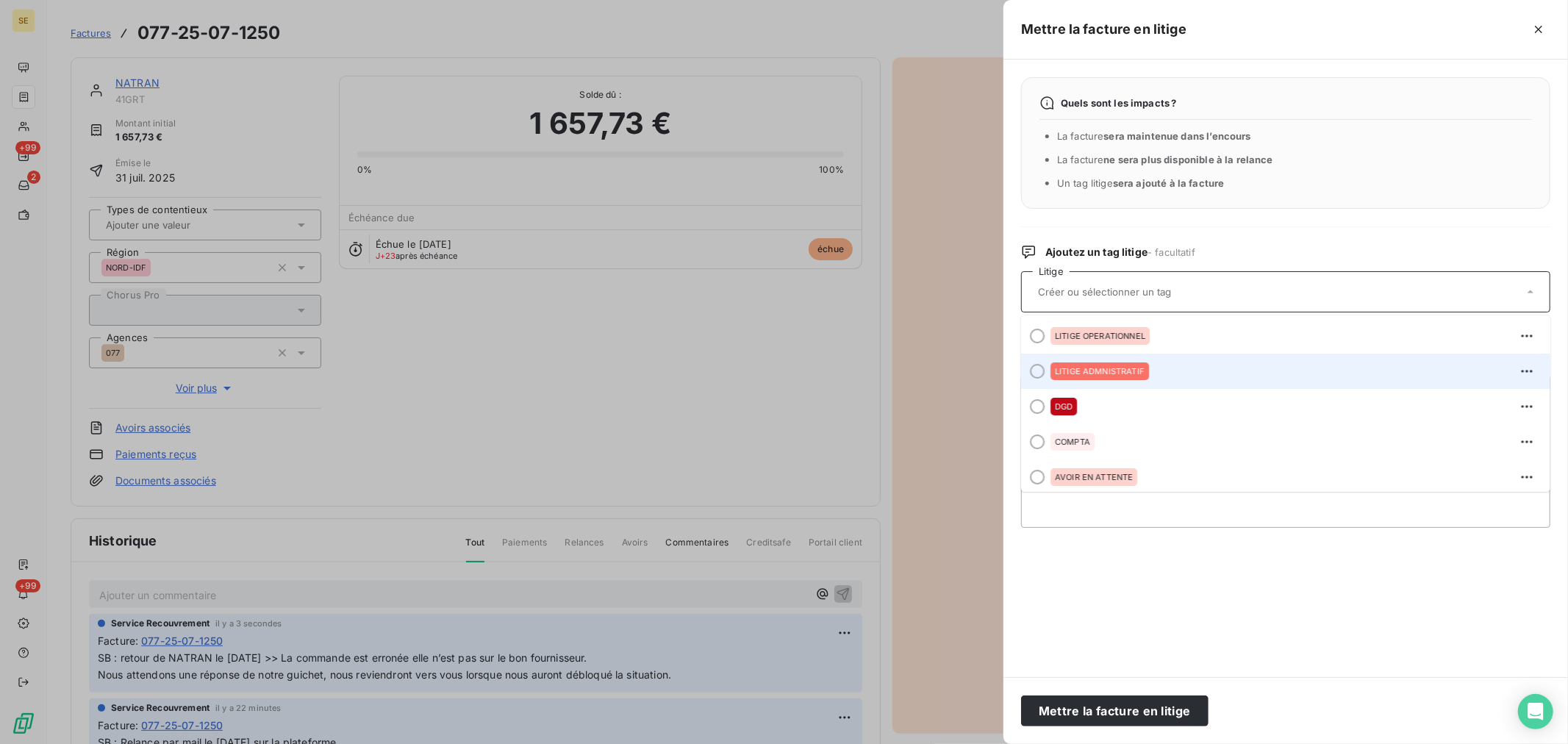
scroll to position [40, 0]
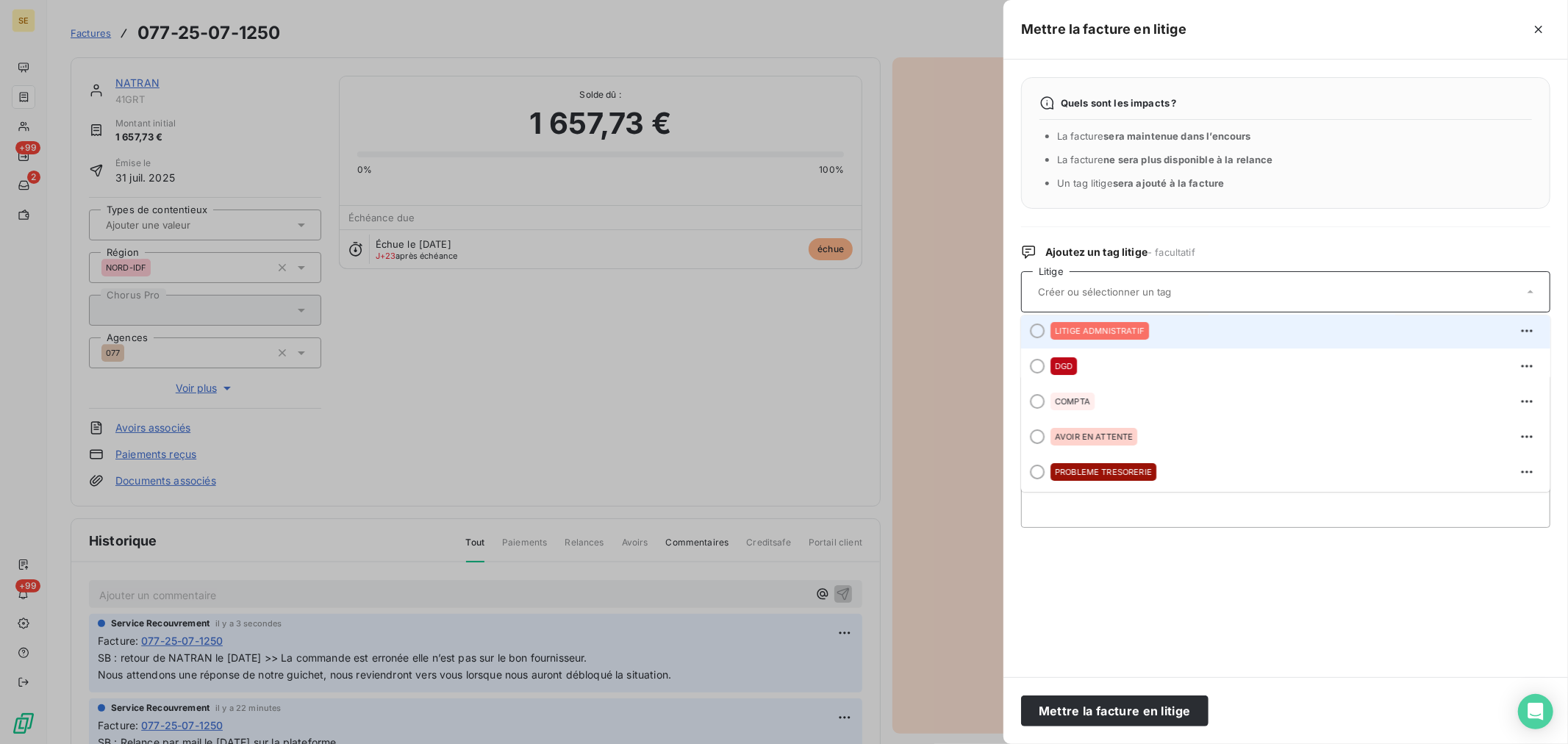
click at [1125, 329] on span "LITIGE ADMNISTRATIF" at bounding box center [1099, 331] width 89 height 9
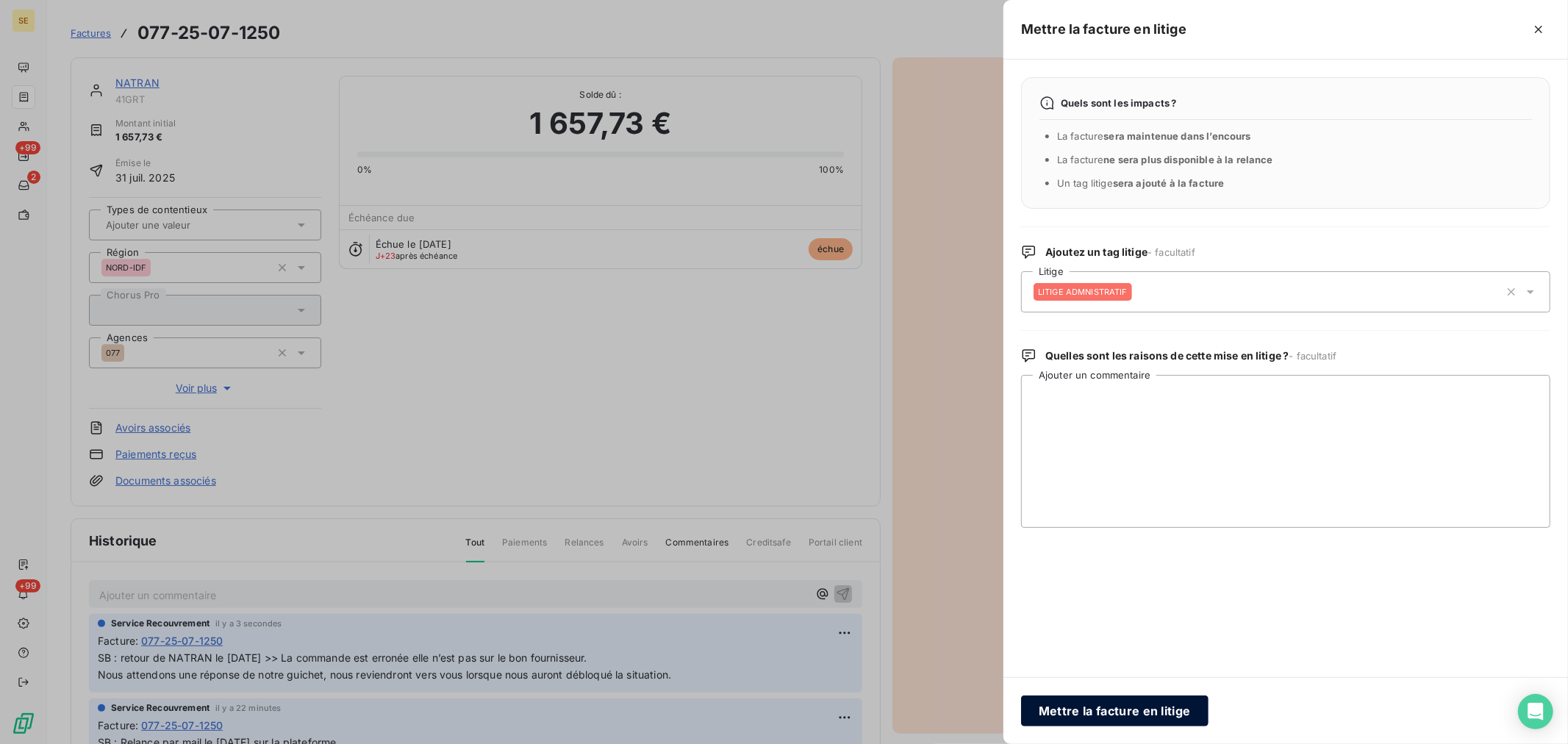
click at [1143, 714] on button "Mettre la facture en litige" at bounding box center [1114, 710] width 187 height 31
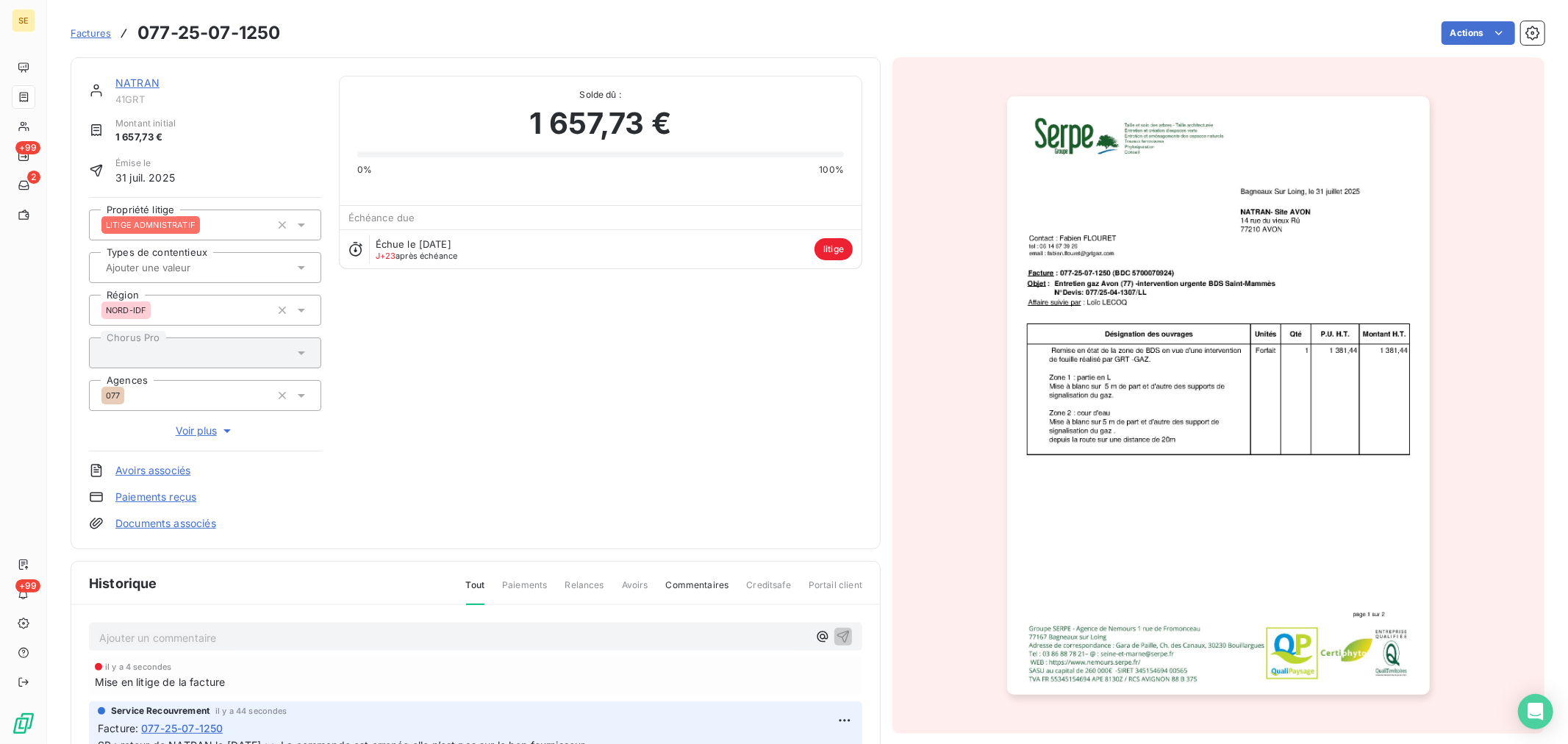
click at [136, 85] on link "NATRAN" at bounding box center [137, 82] width 44 height 12
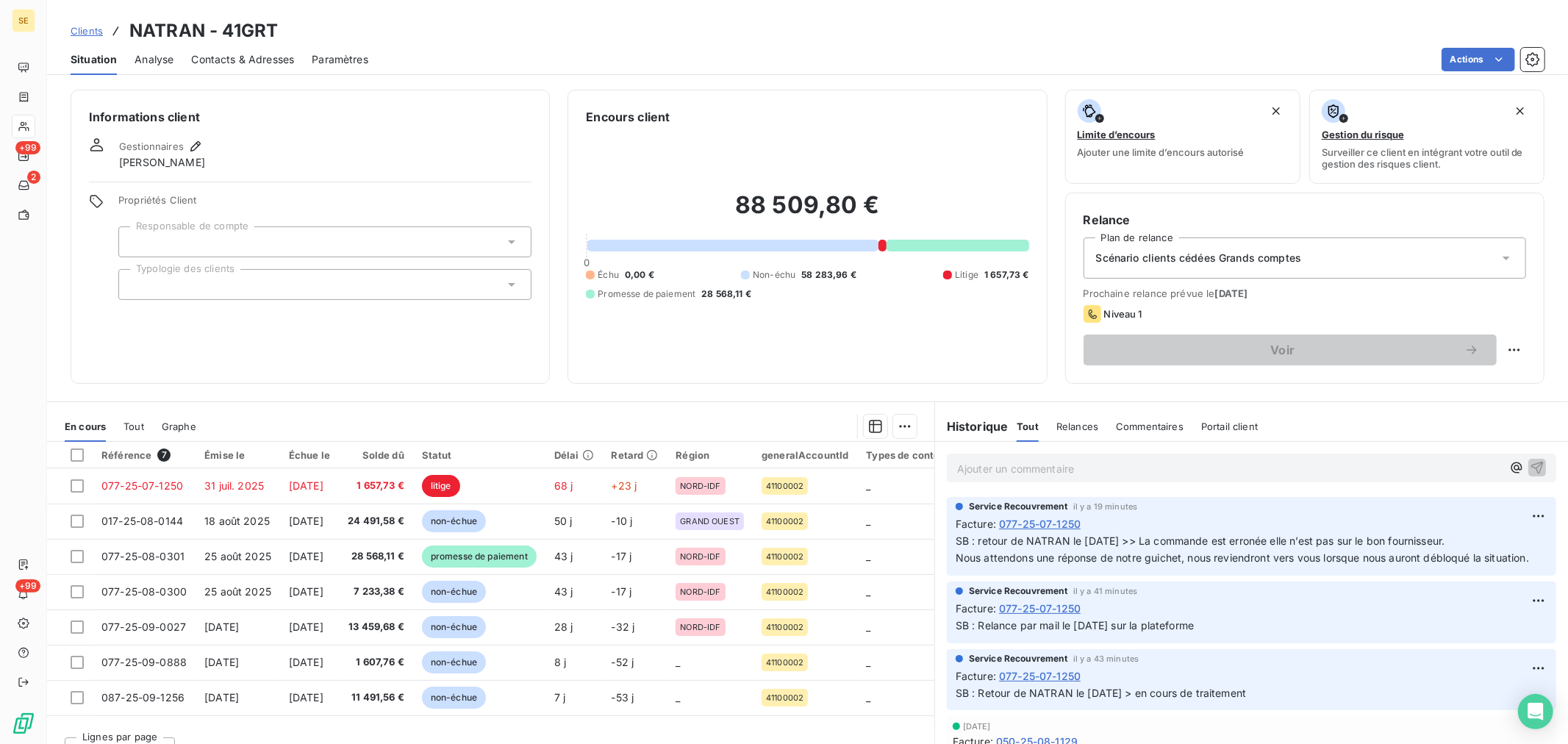
click at [92, 31] on span "Clients" at bounding box center [86, 31] width 32 height 11
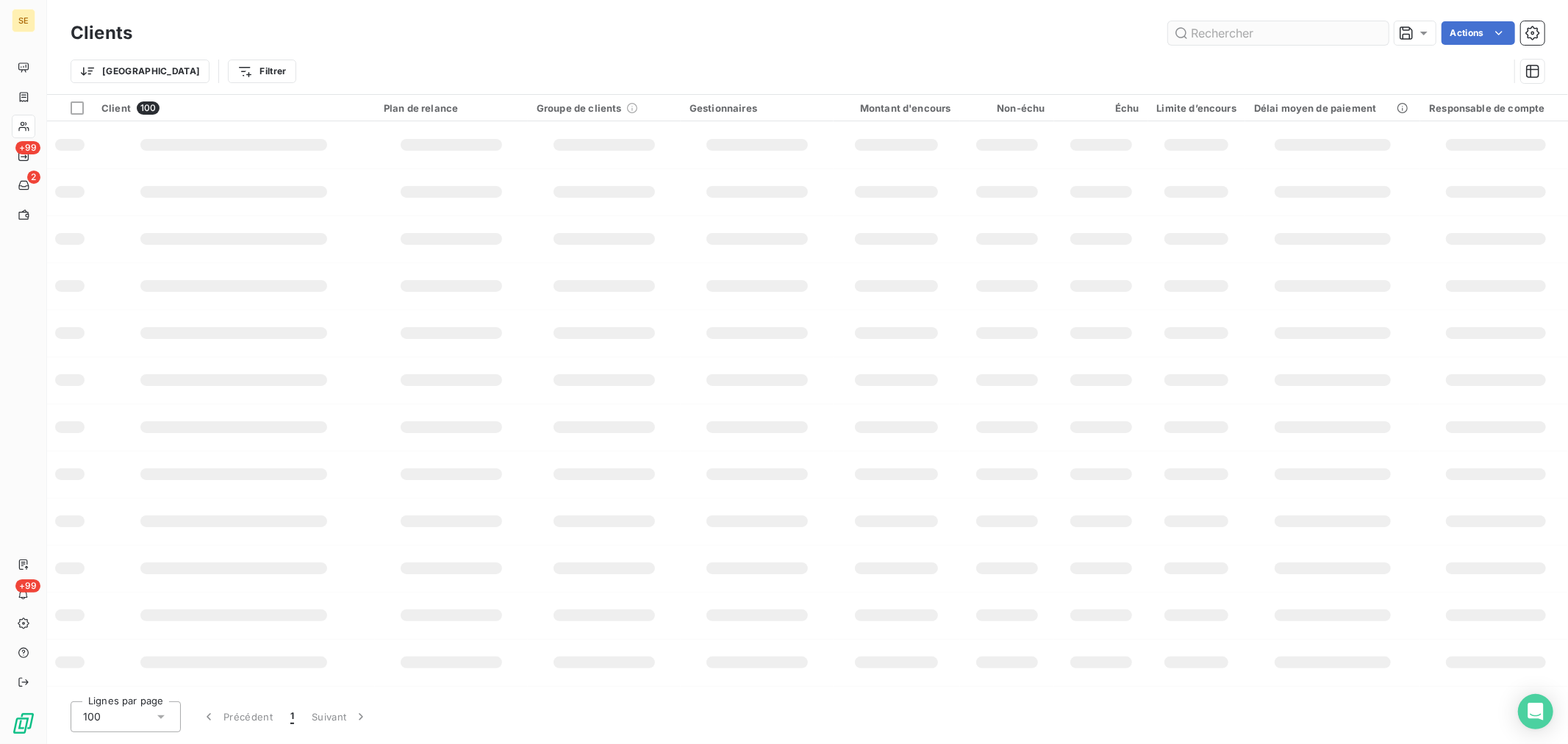
click at [1220, 31] on input "text" at bounding box center [1278, 33] width 221 height 24
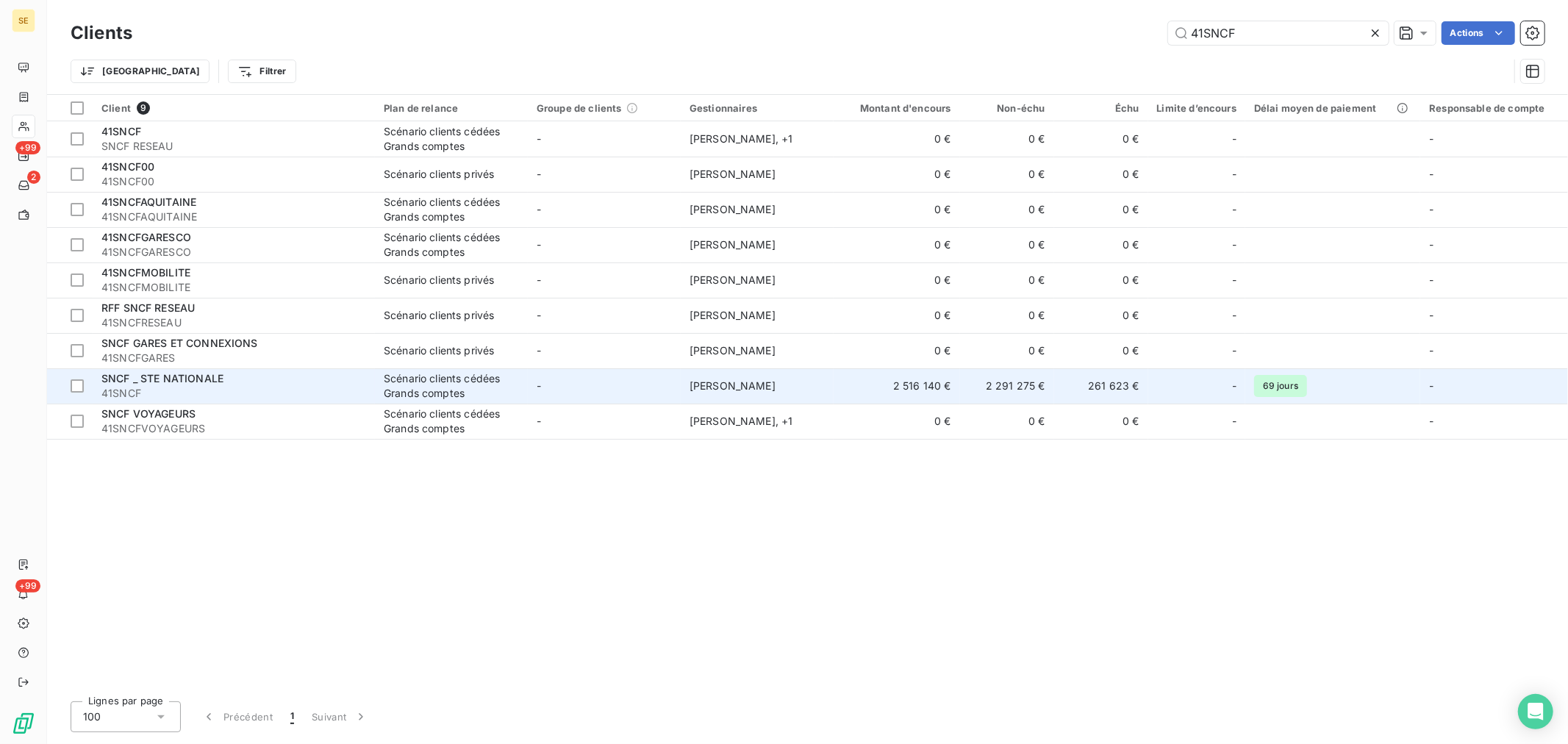
type input "41SNCF"
click at [169, 386] on span "41SNCF" at bounding box center [234, 393] width 264 height 15
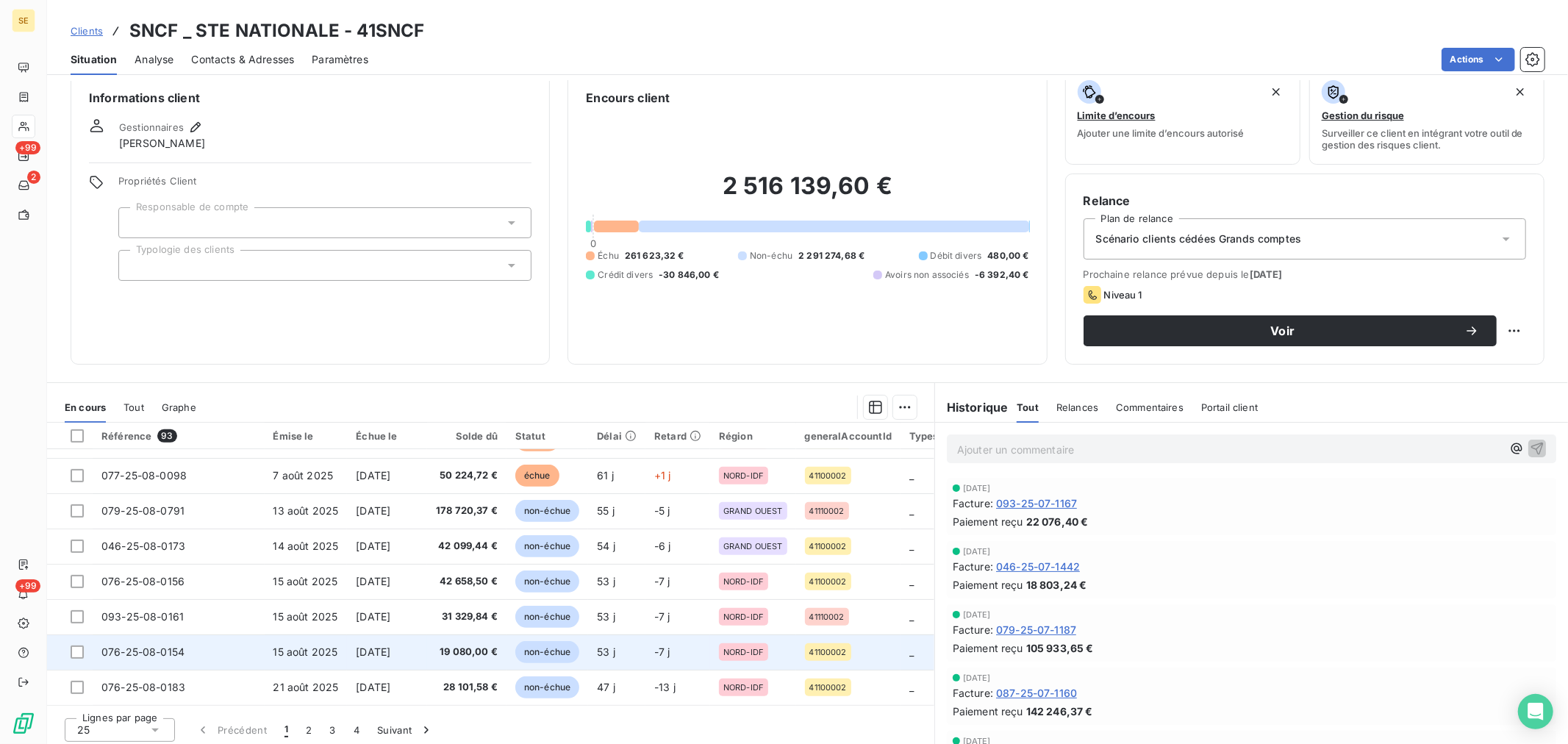
scroll to position [24, 0]
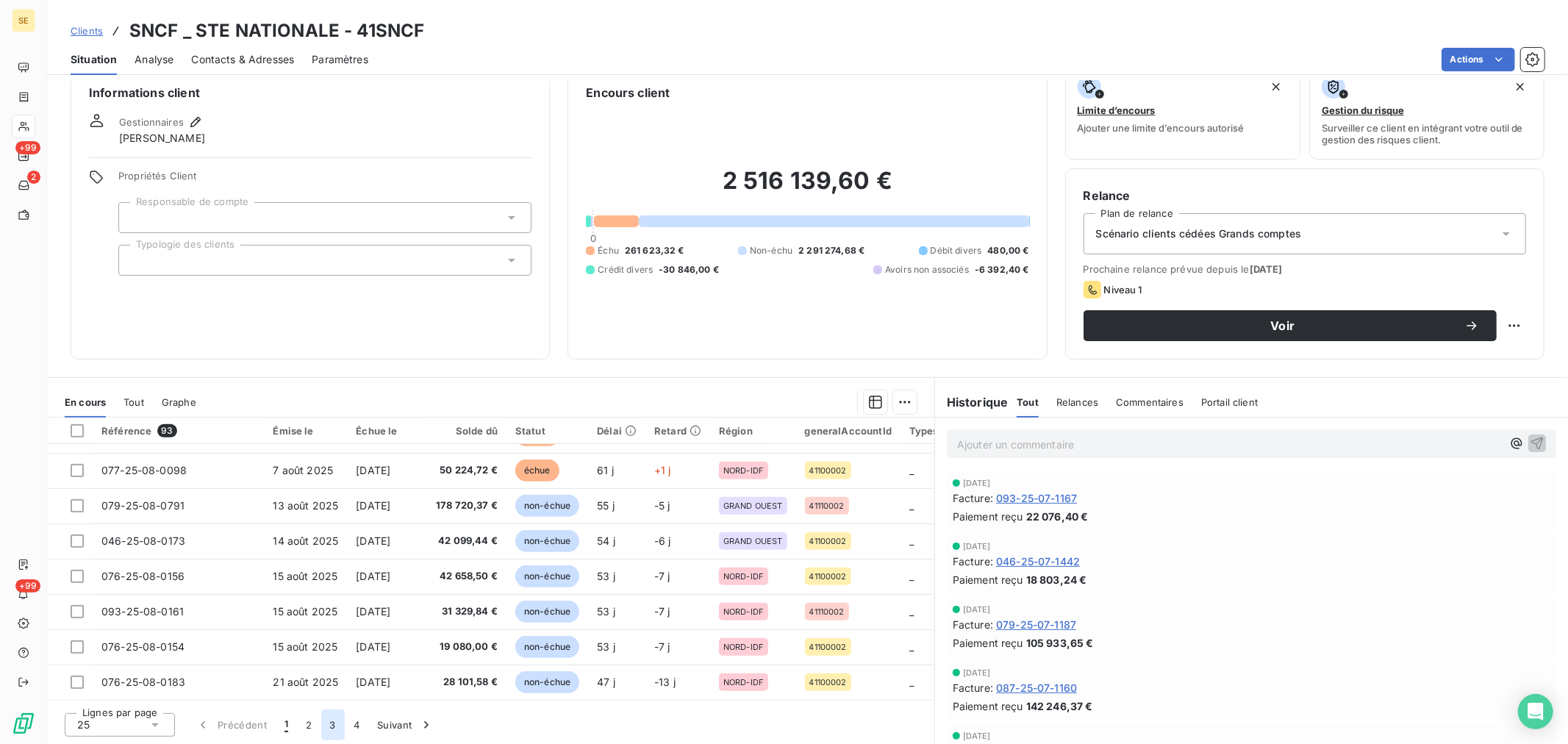
click at [333, 721] on button "3" at bounding box center [333, 725] width 24 height 31
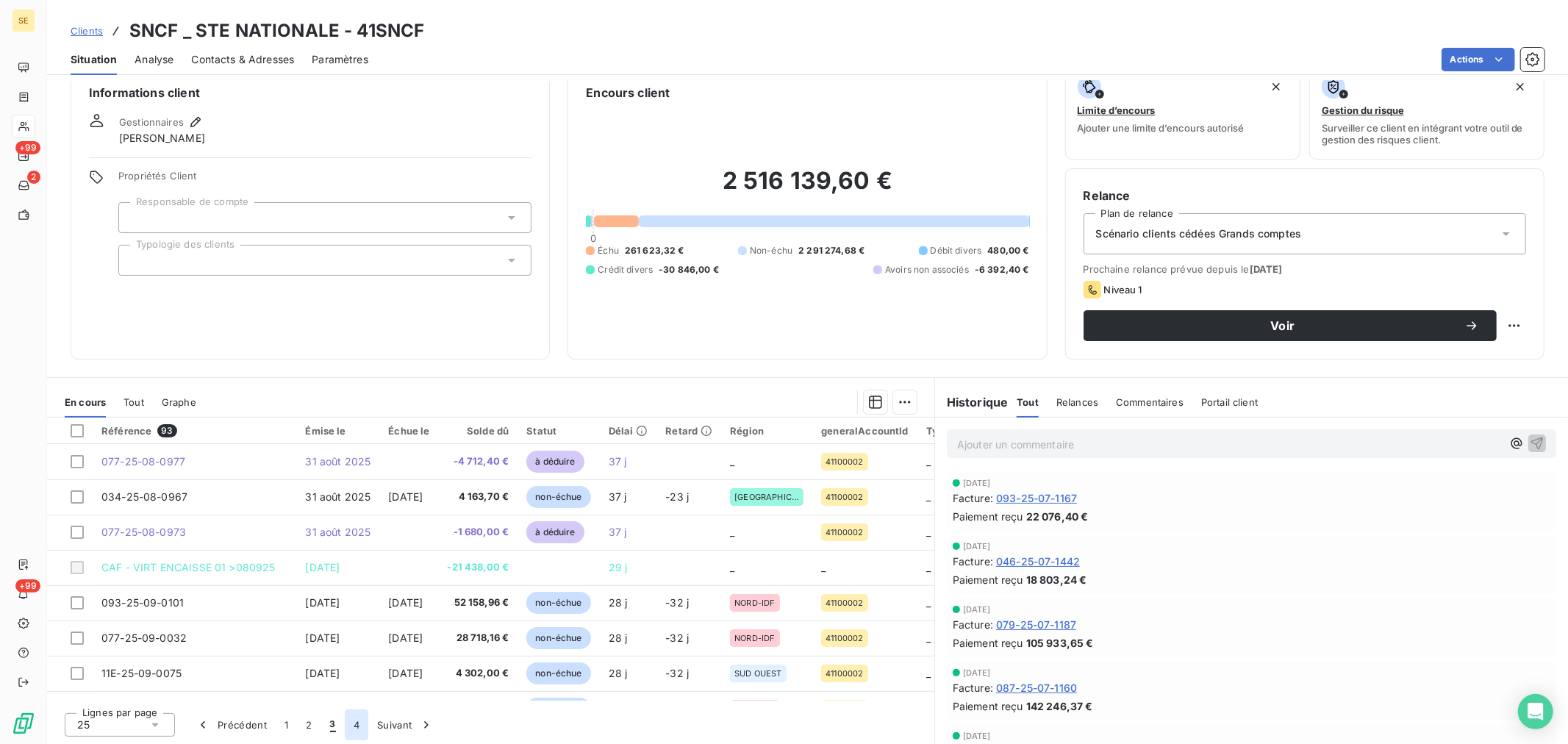
click at [351, 726] on button "4" at bounding box center [356, 725] width 24 height 31
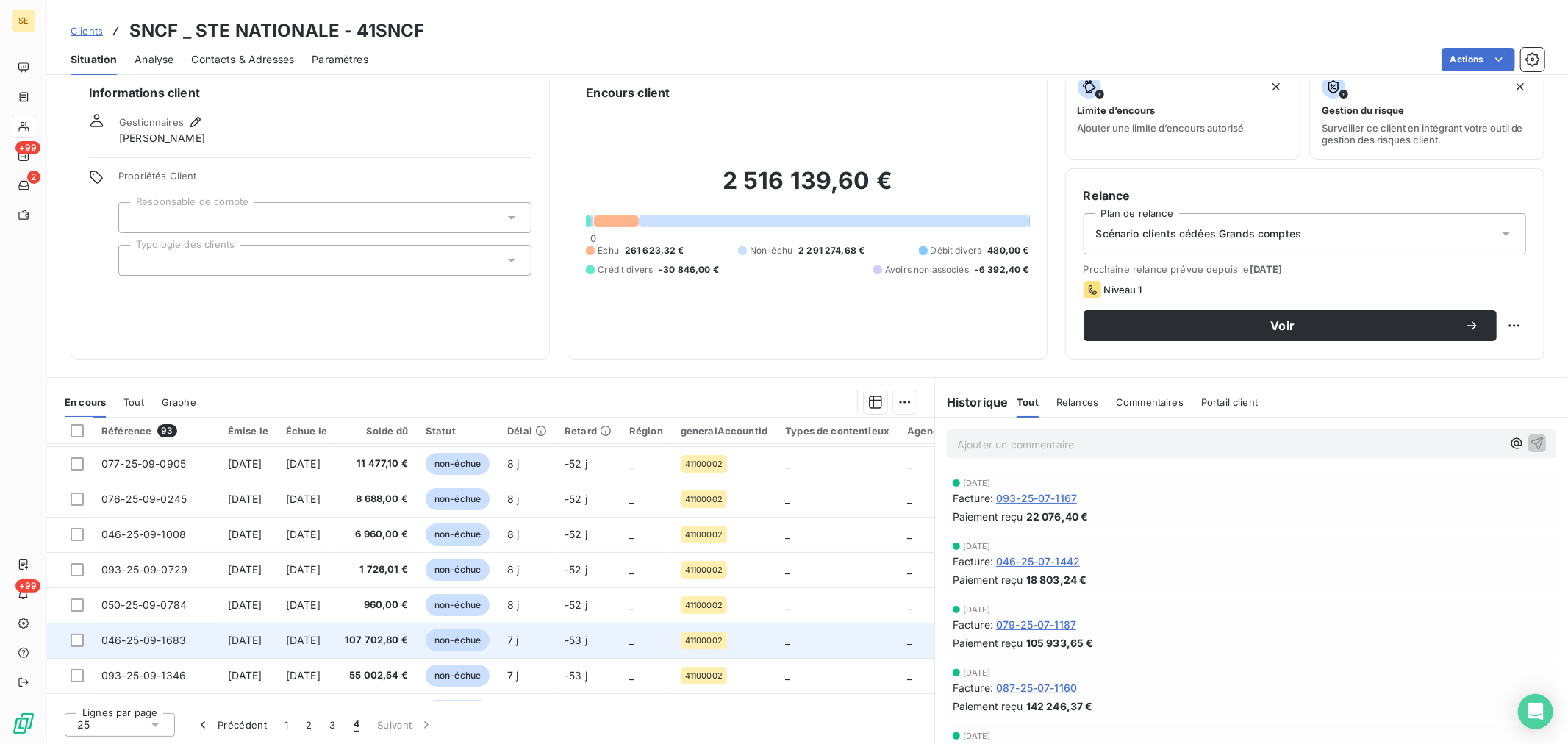
scroll to position [244, 0]
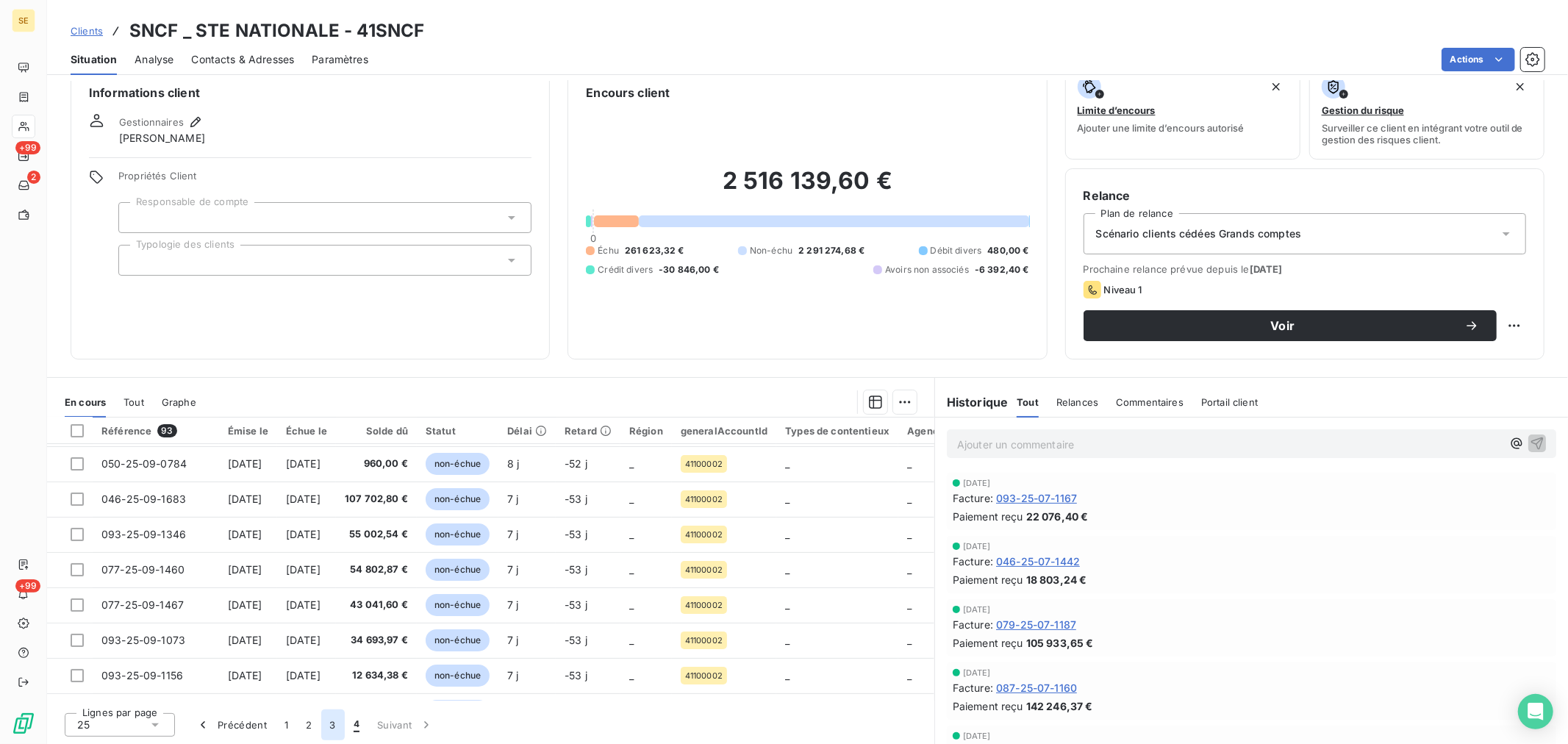
click at [331, 723] on button "3" at bounding box center [333, 725] width 24 height 31
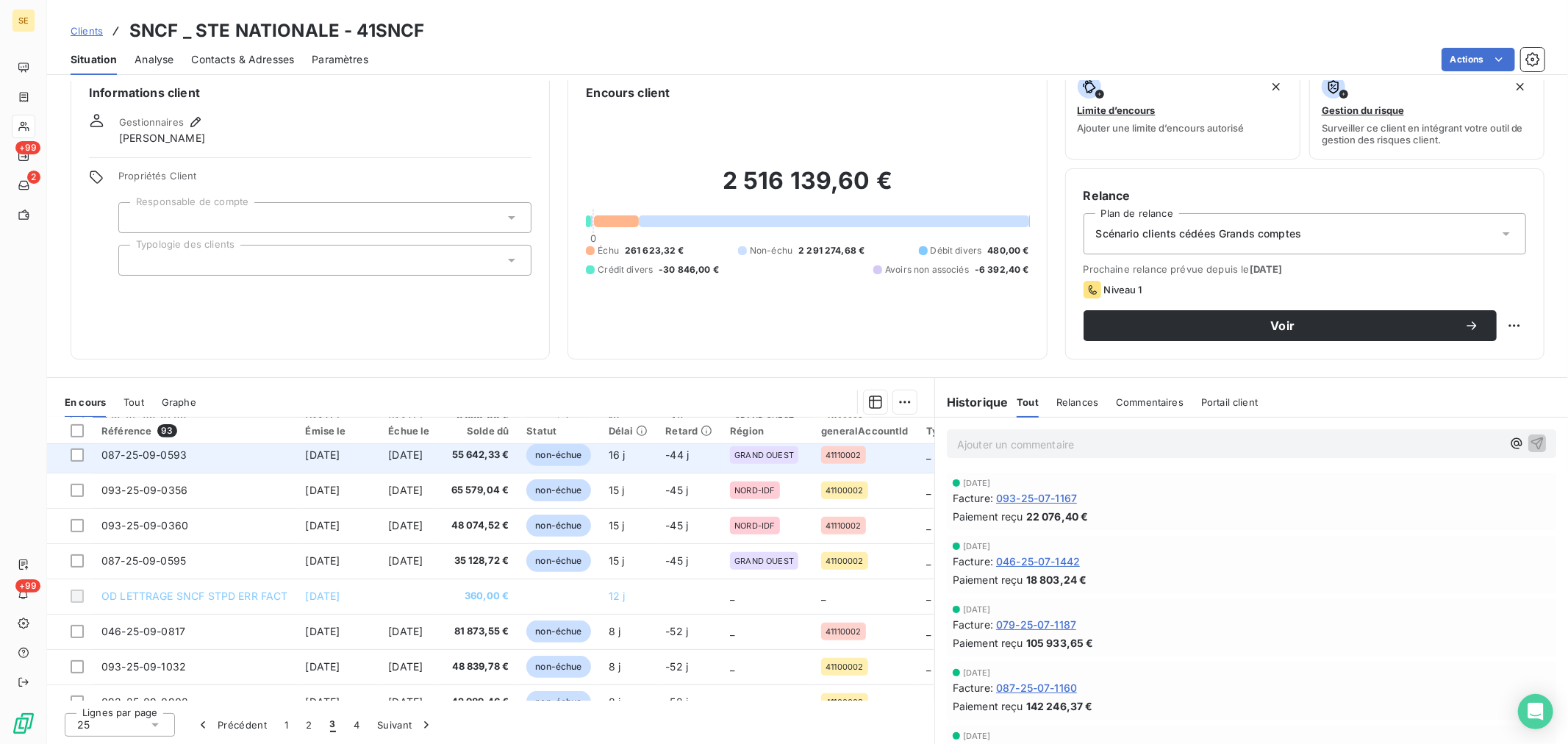
scroll to position [631, 0]
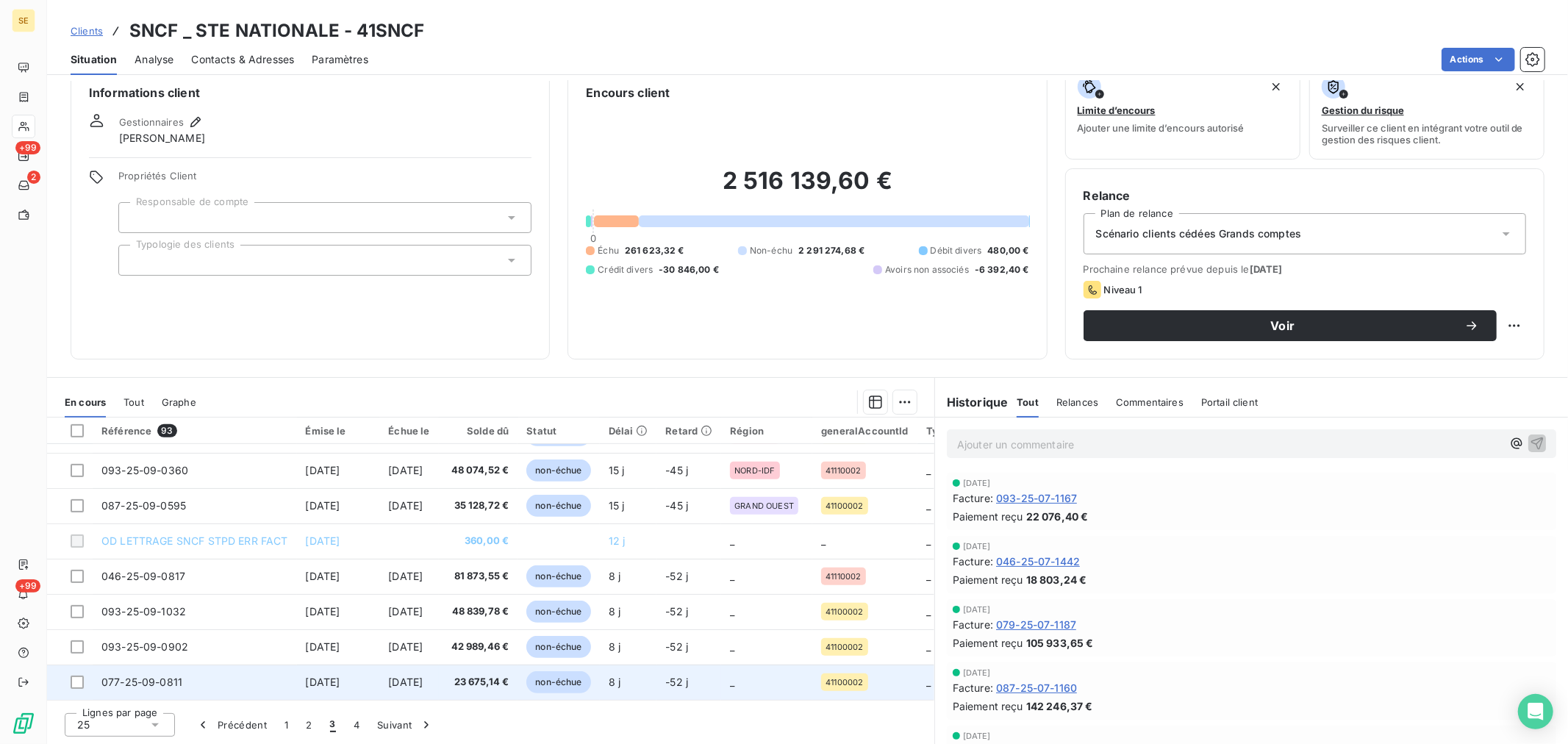
click at [202, 674] on td "077-25-09-0811" at bounding box center [195, 682] width 205 height 35
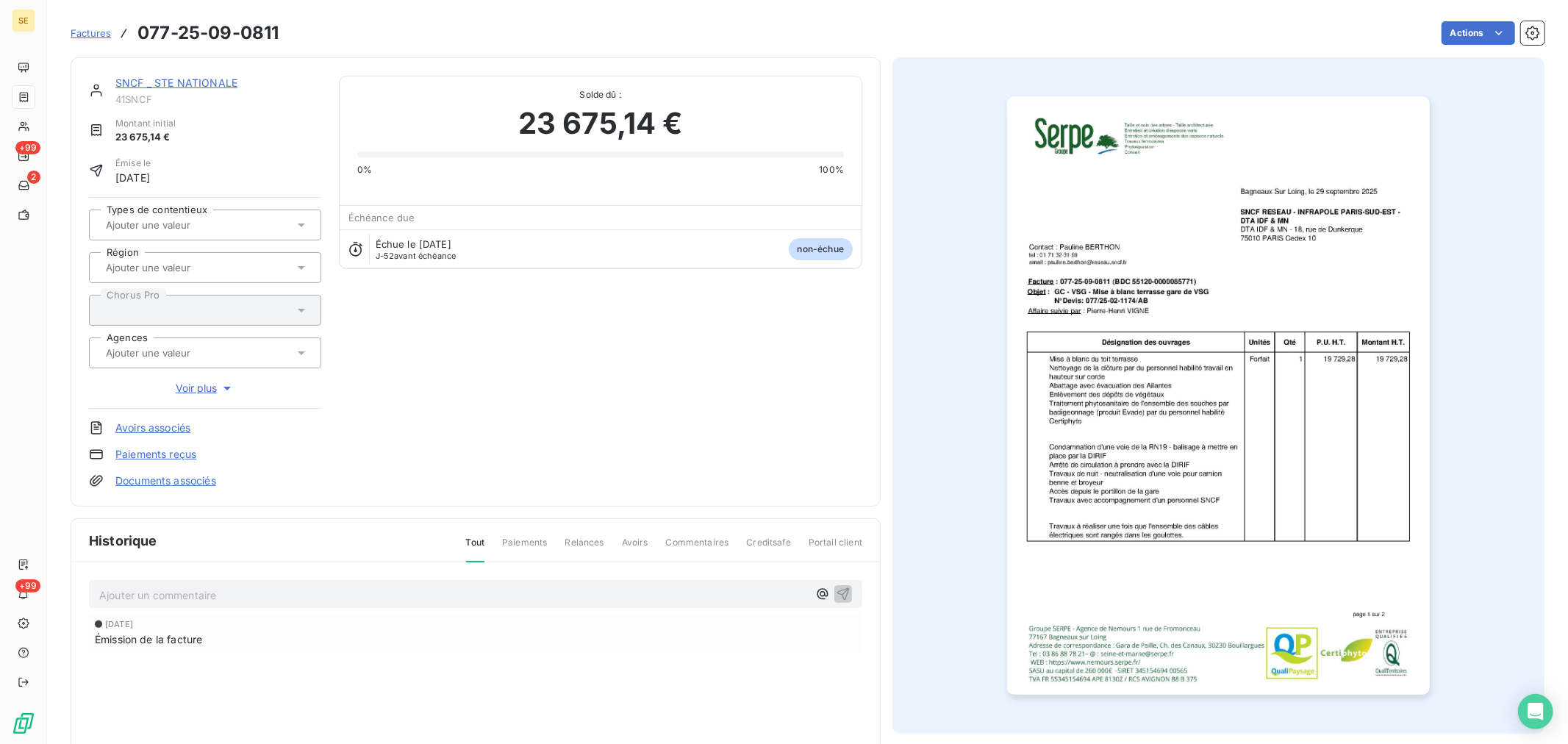
click at [260, 225] on div at bounding box center [198, 225] width 192 height 19
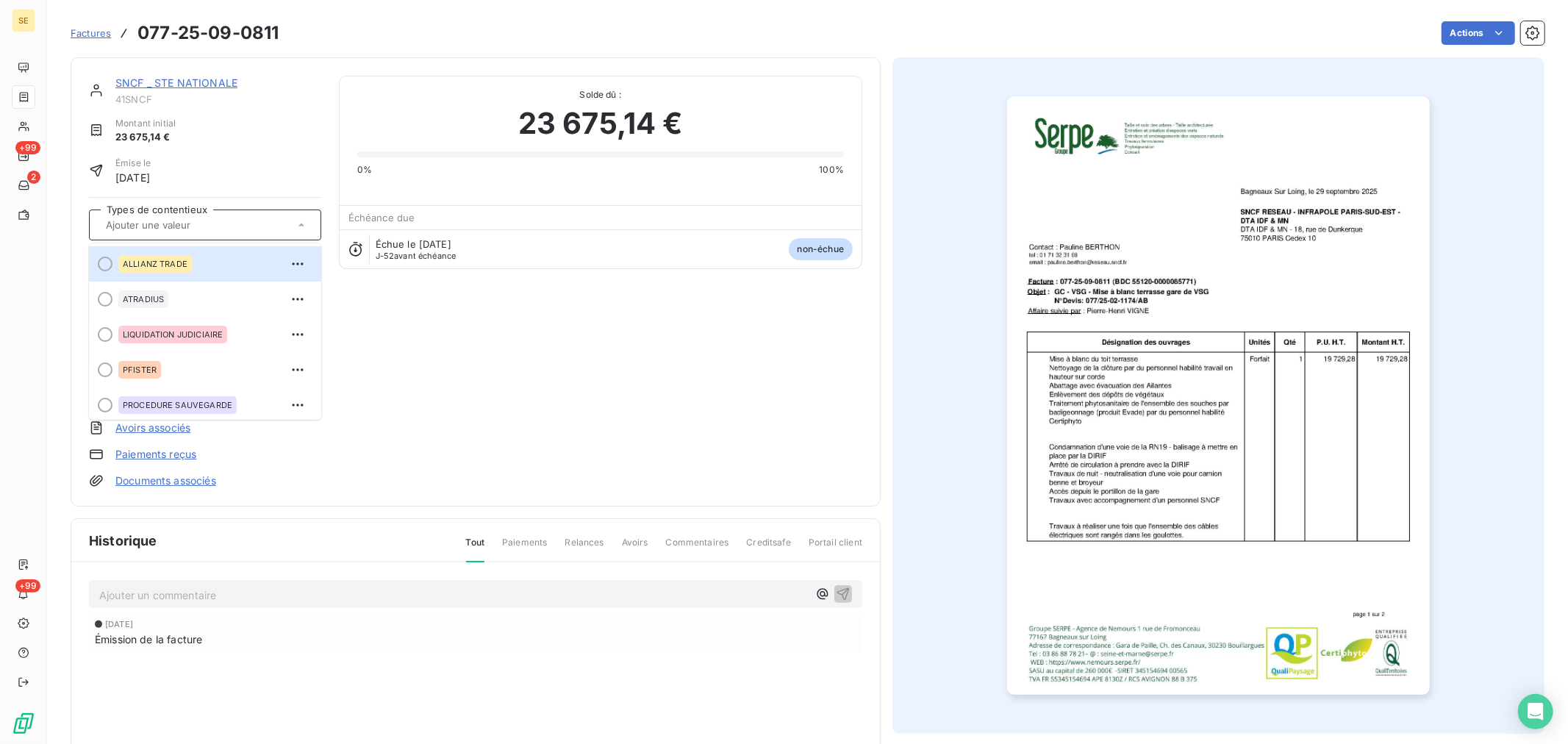
click at [260, 225] on div at bounding box center [198, 225] width 192 height 19
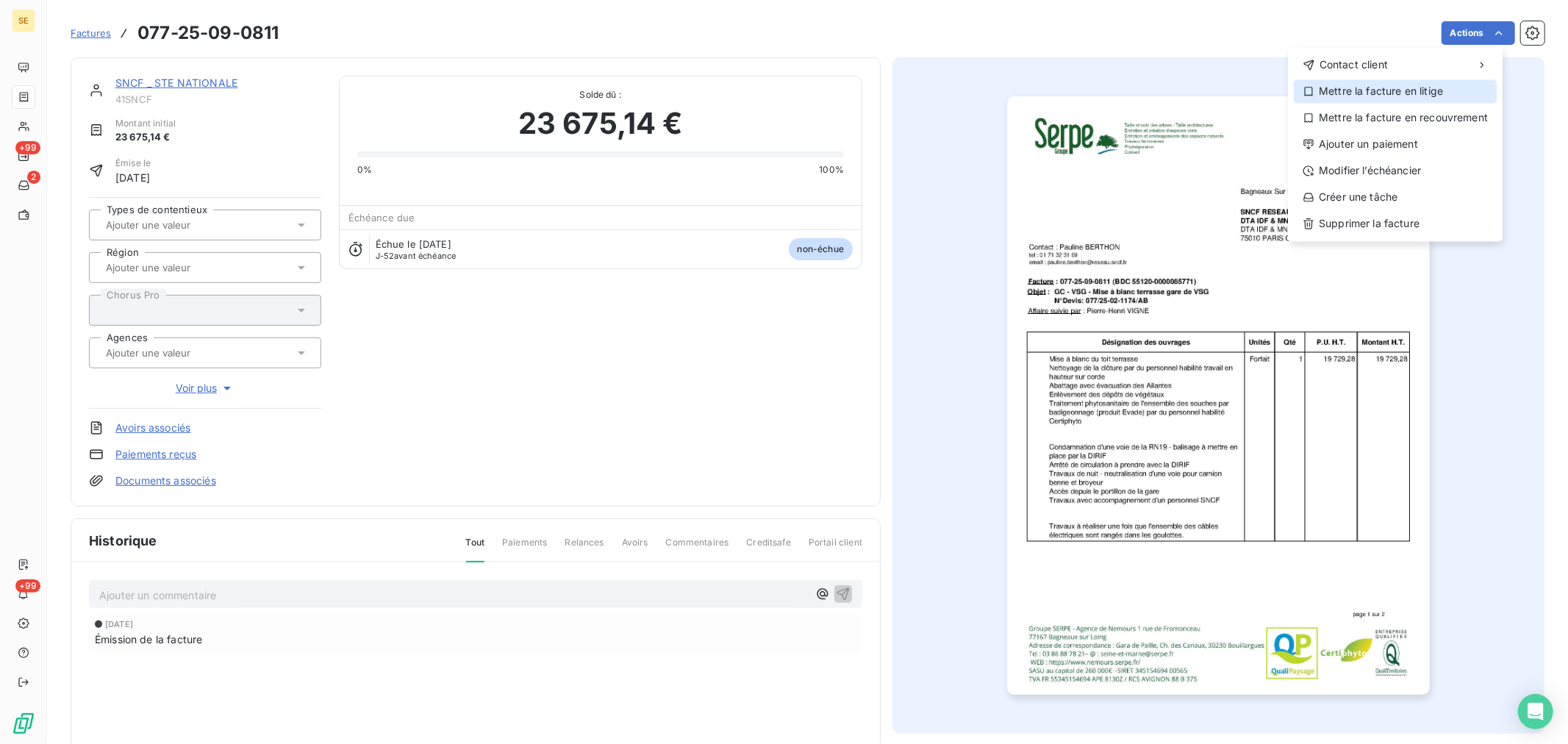
click at [1430, 90] on div "Mettre la facture en litige" at bounding box center [1395, 91] width 203 height 24
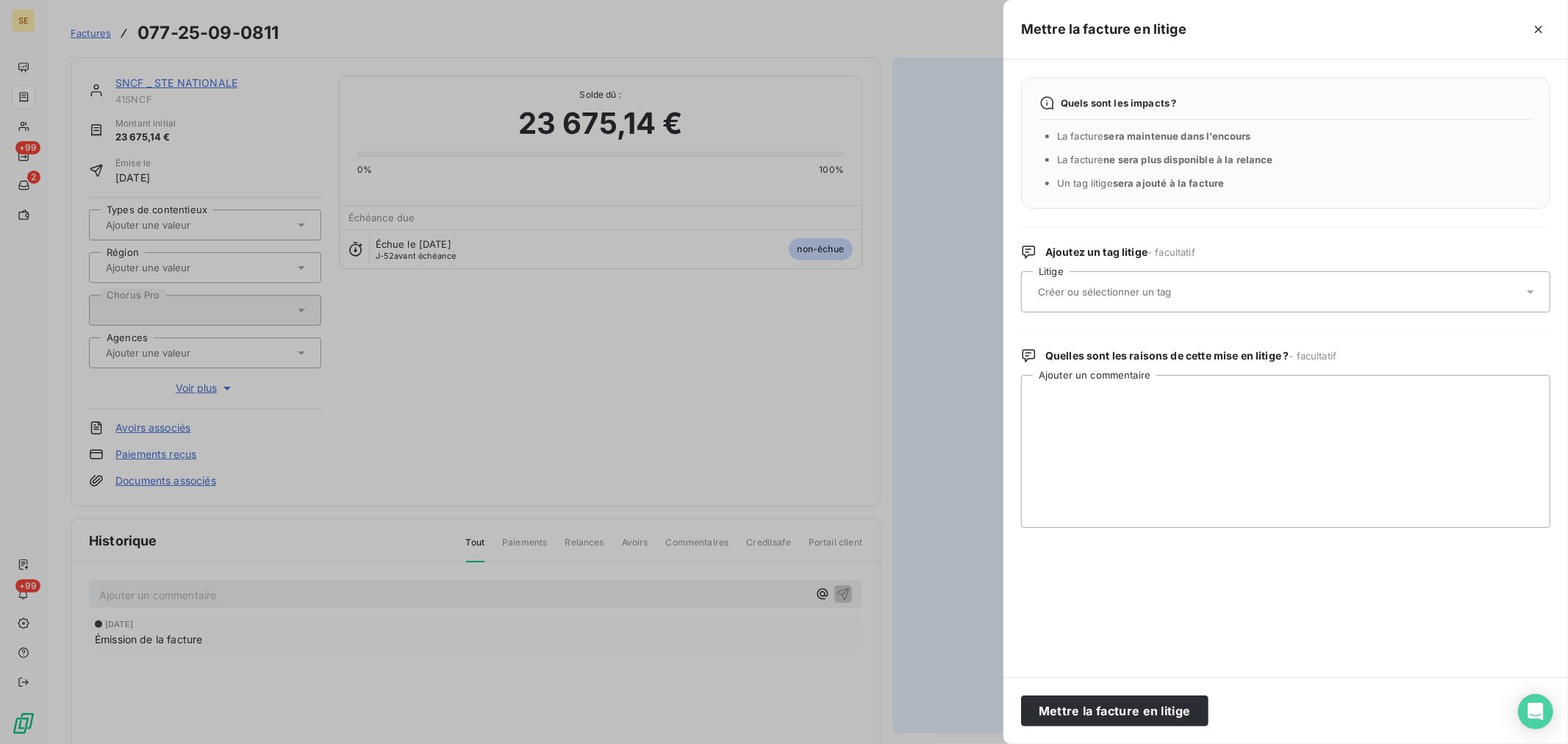
click at [1105, 295] on input "text" at bounding box center [1143, 291] width 214 height 13
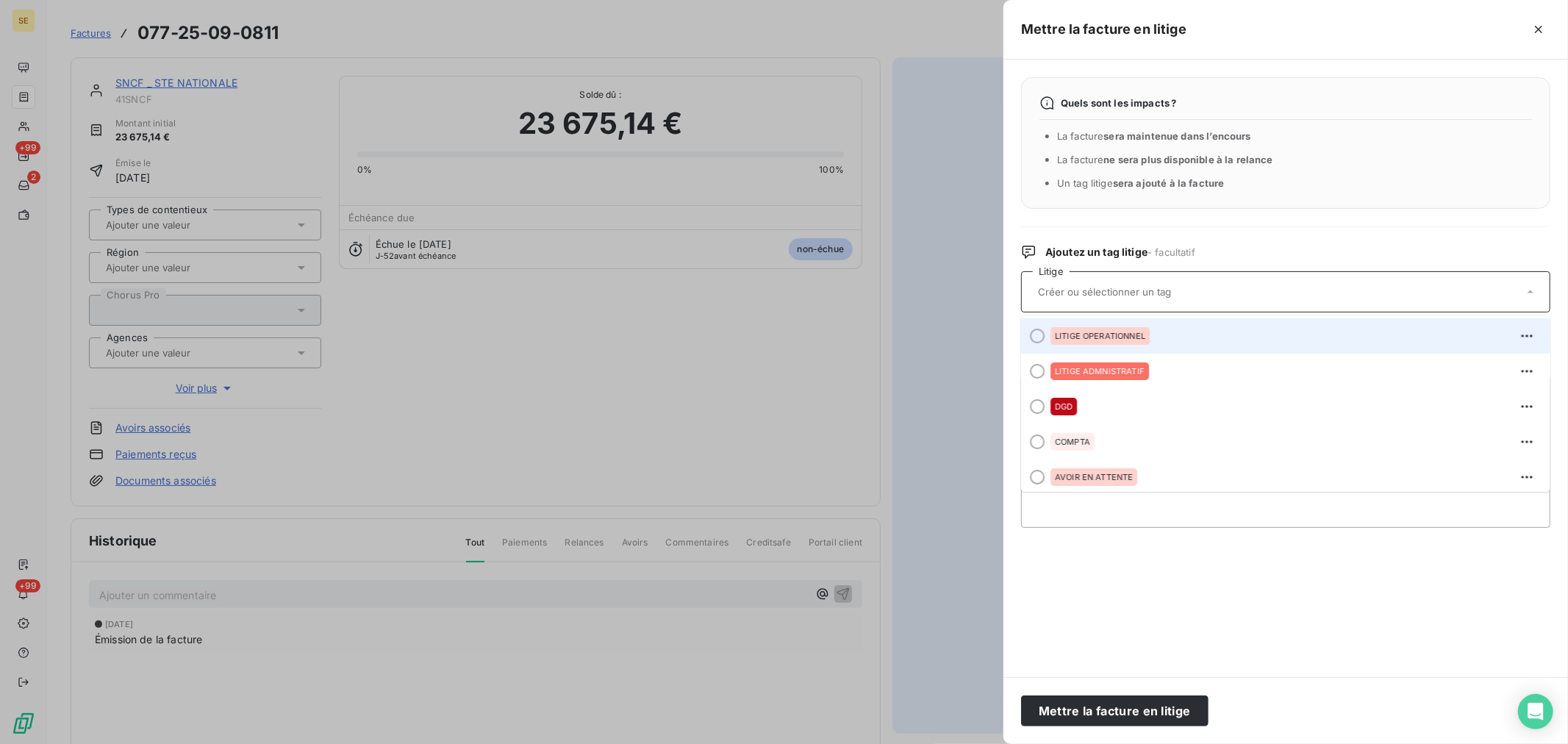
click at [1096, 334] on span "LITIGE OPERATIONNEL" at bounding box center [1100, 336] width 90 height 9
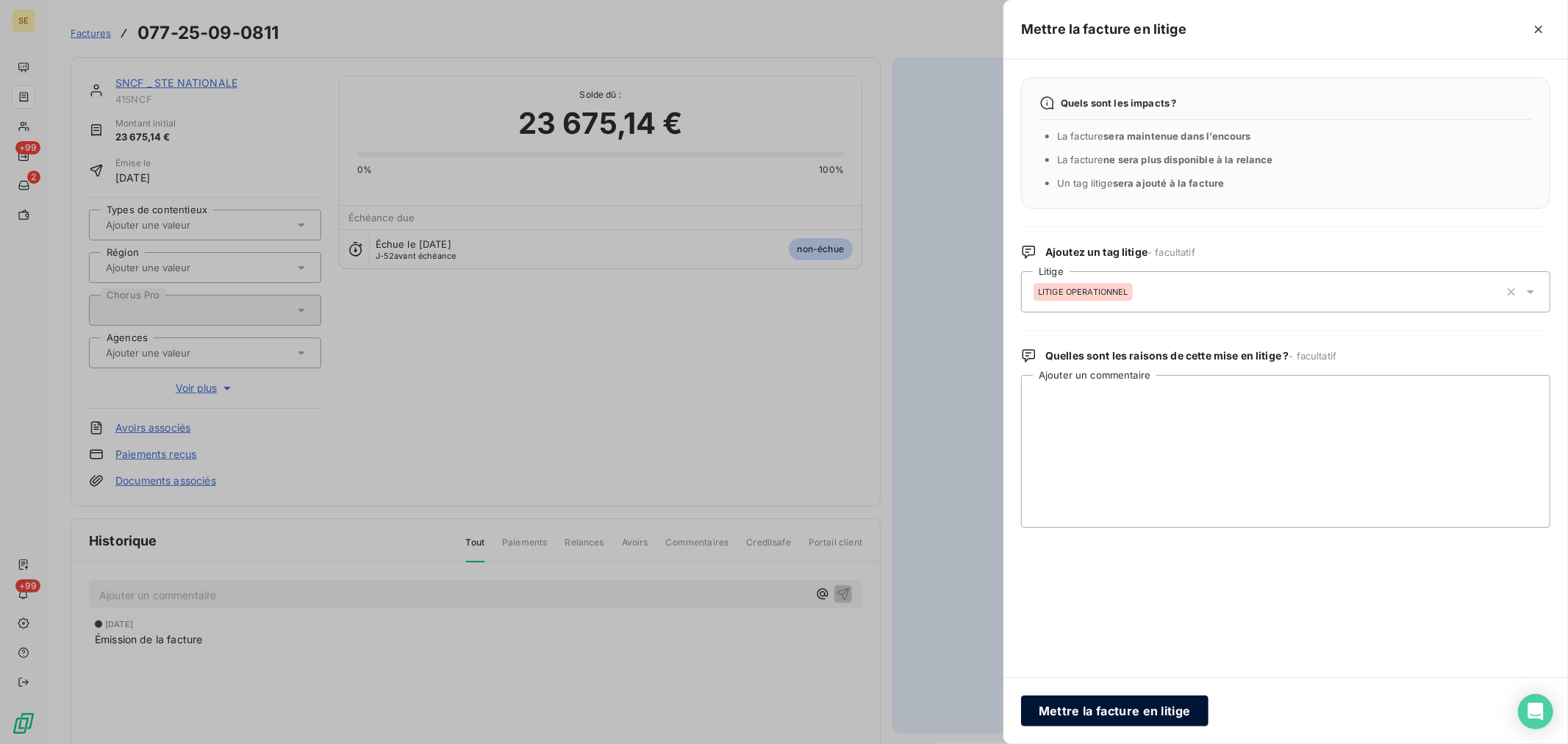
click at [1104, 708] on button "Mettre la facture en litige" at bounding box center [1114, 710] width 187 height 31
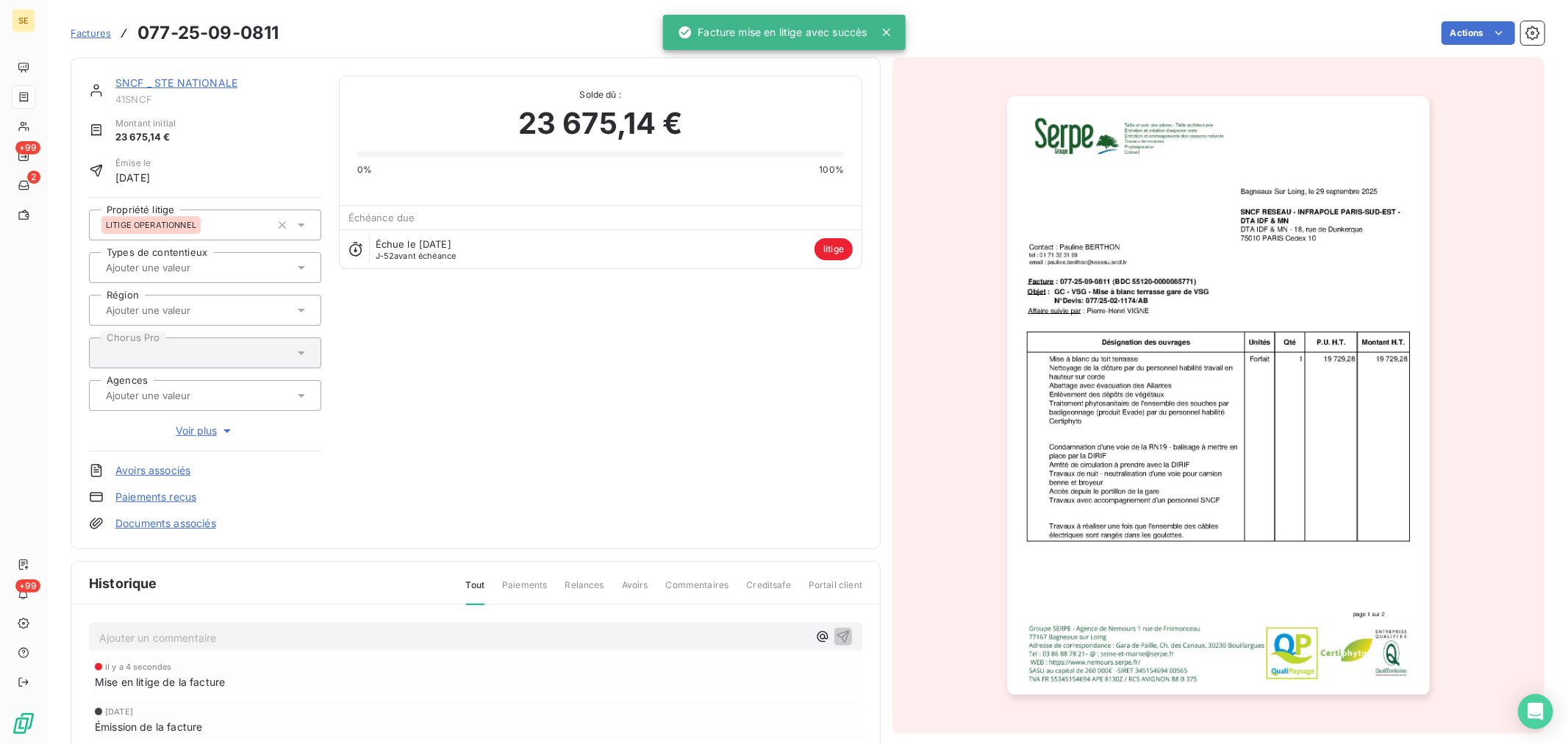
click at [159, 636] on p "Ajouter un commentaire ﻿" at bounding box center [454, 638] width 709 height 18
click at [118, 634] on p "Ajouter un commentaire ﻿" at bounding box center [454, 638] width 709 height 18
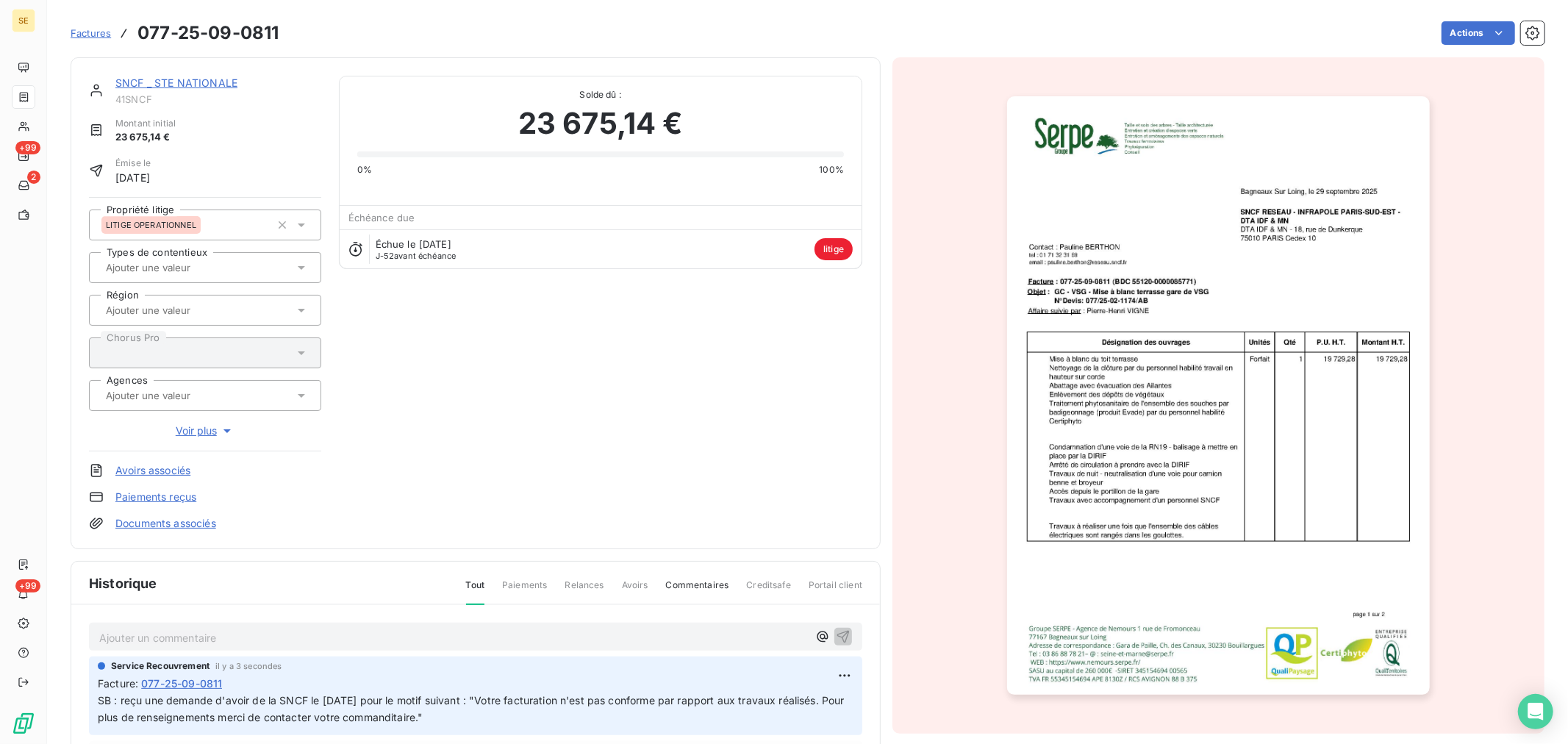
click at [142, 84] on link "SNCF _ STE NATIONALE" at bounding box center [176, 82] width 122 height 12
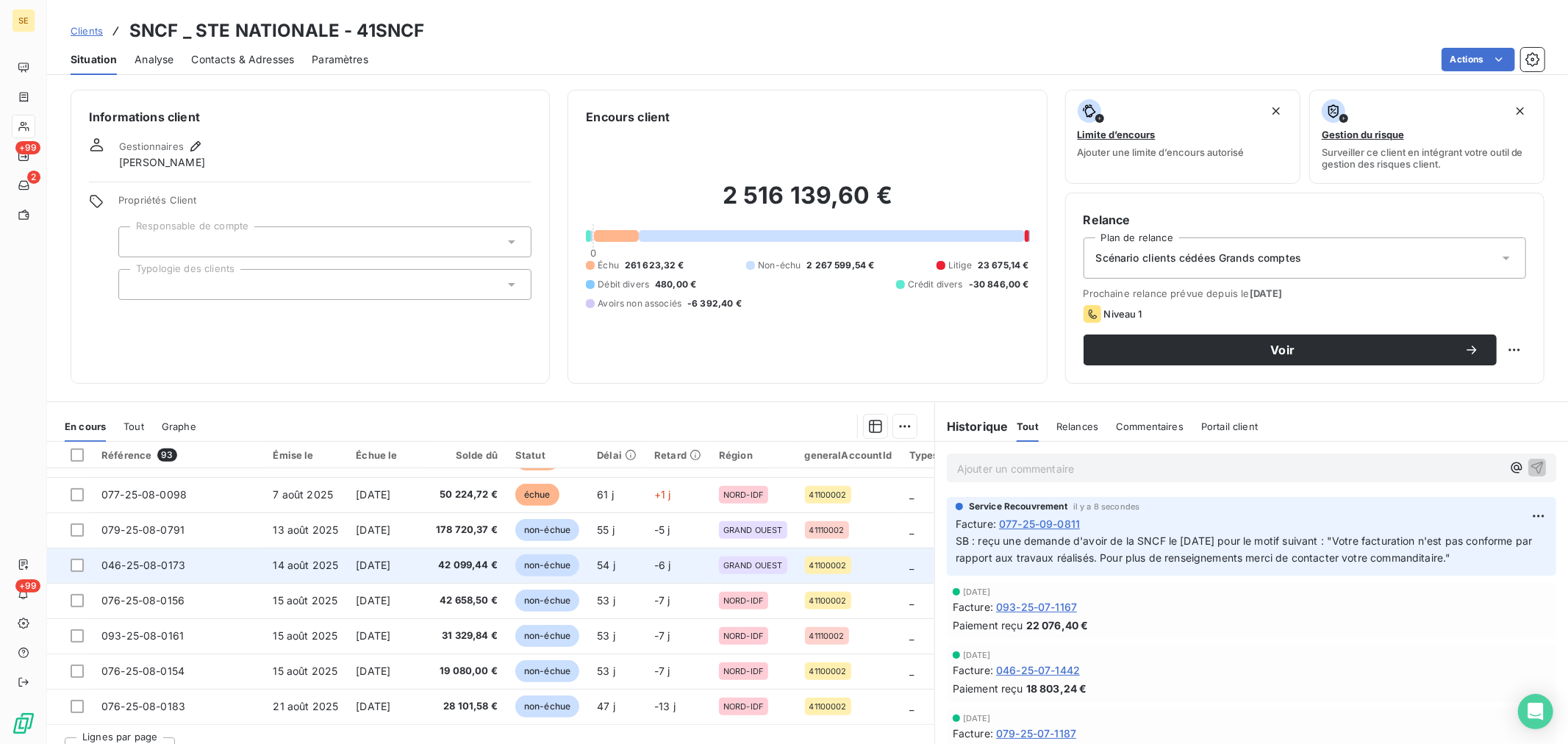
scroll to position [24, 0]
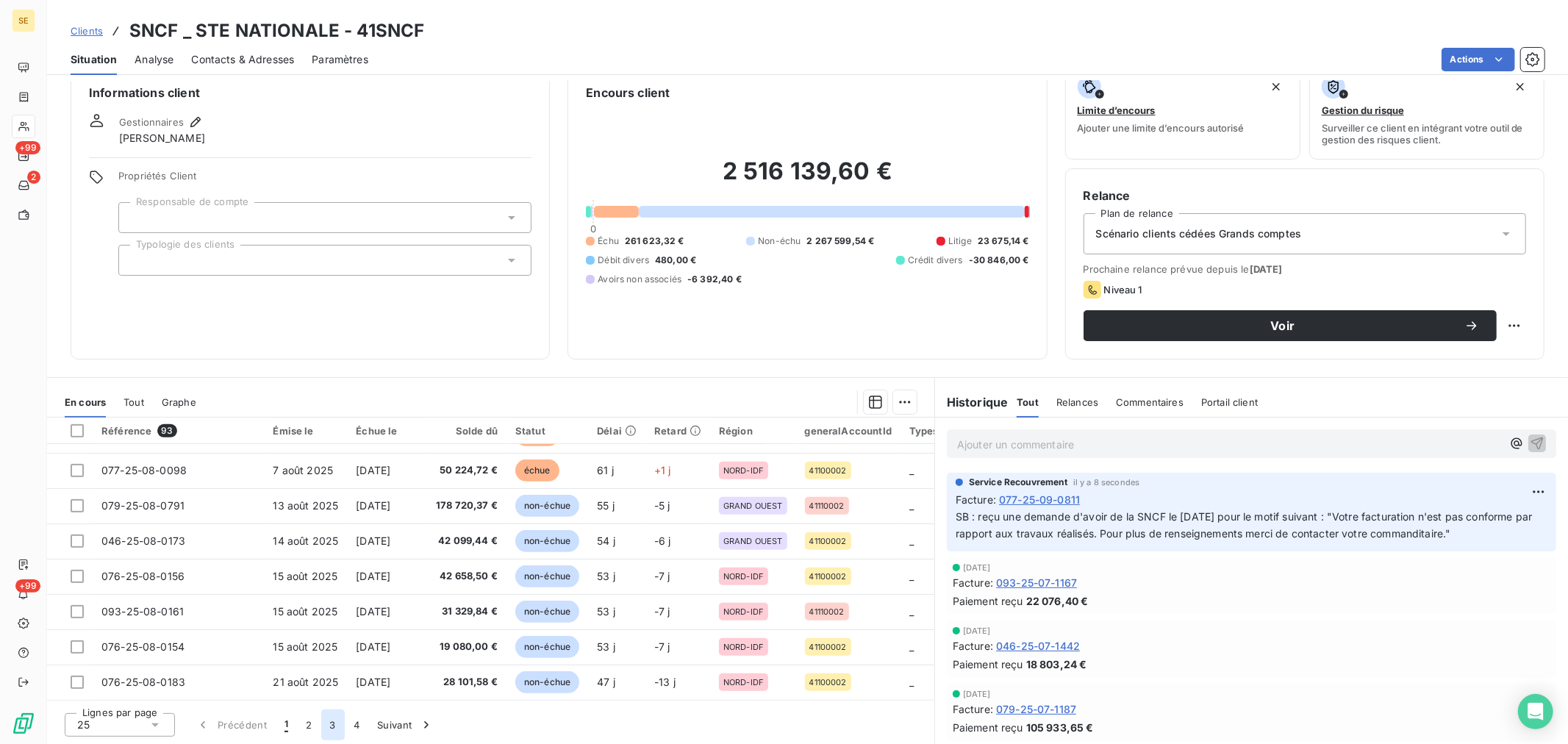
click at [335, 721] on button "3" at bounding box center [333, 725] width 24 height 31
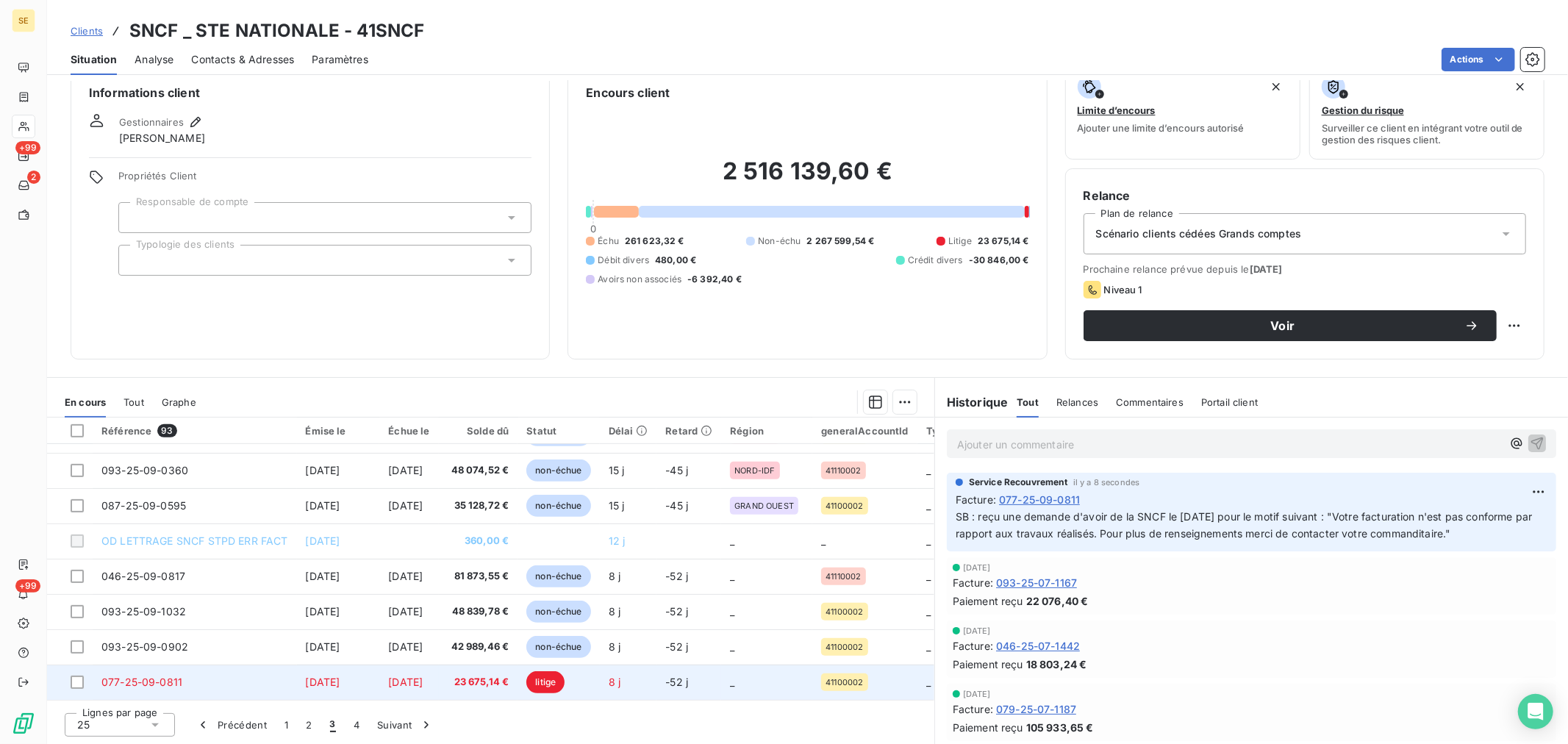
click at [383, 681] on tr "077-25-09-0811 29 sept. 2025 28 nov. 2025 23 675,14 € litige 8 j -52 j _ 411000…" at bounding box center [658, 682] width 1223 height 35
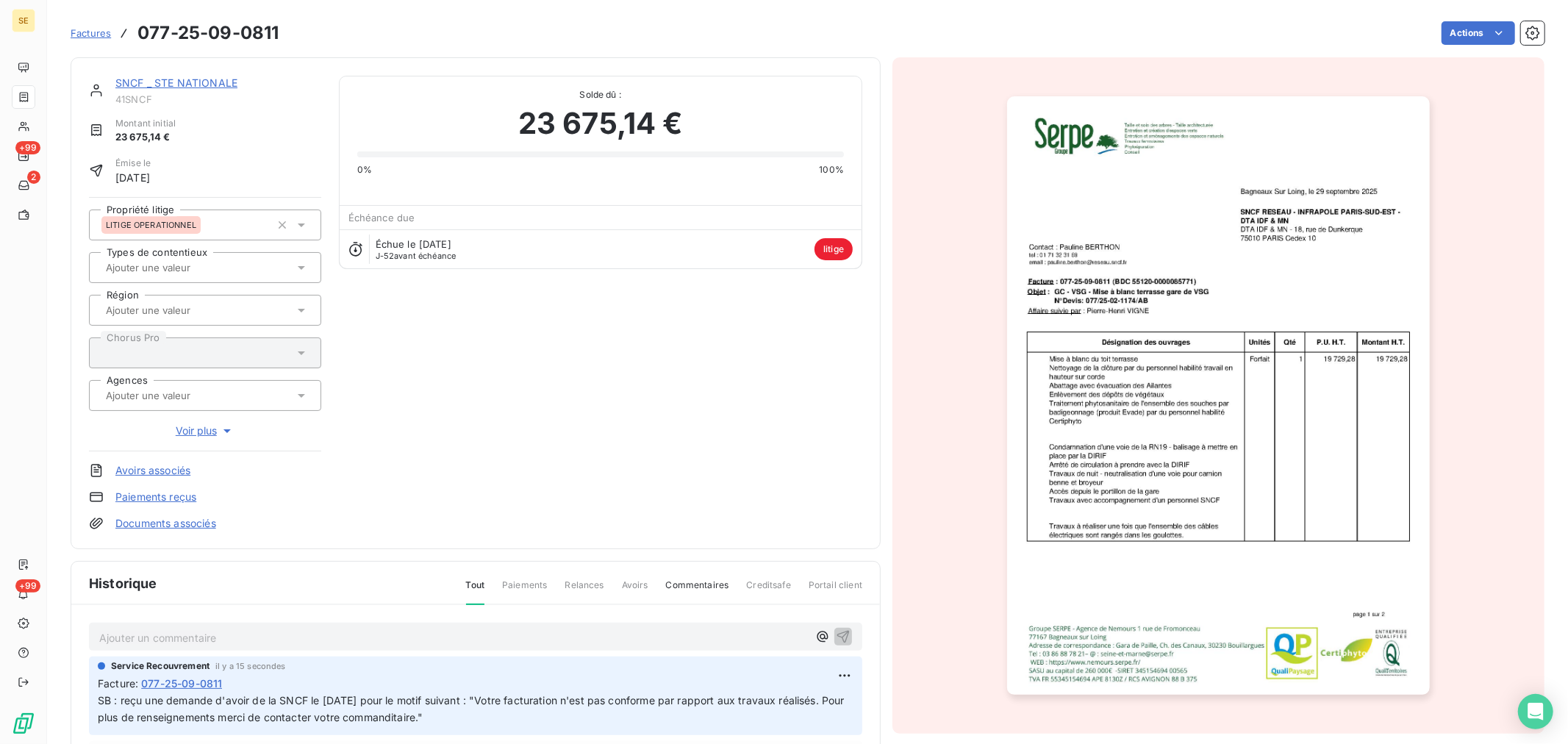
click at [191, 525] on link "Documents associés" at bounding box center [166, 523] width 101 height 15
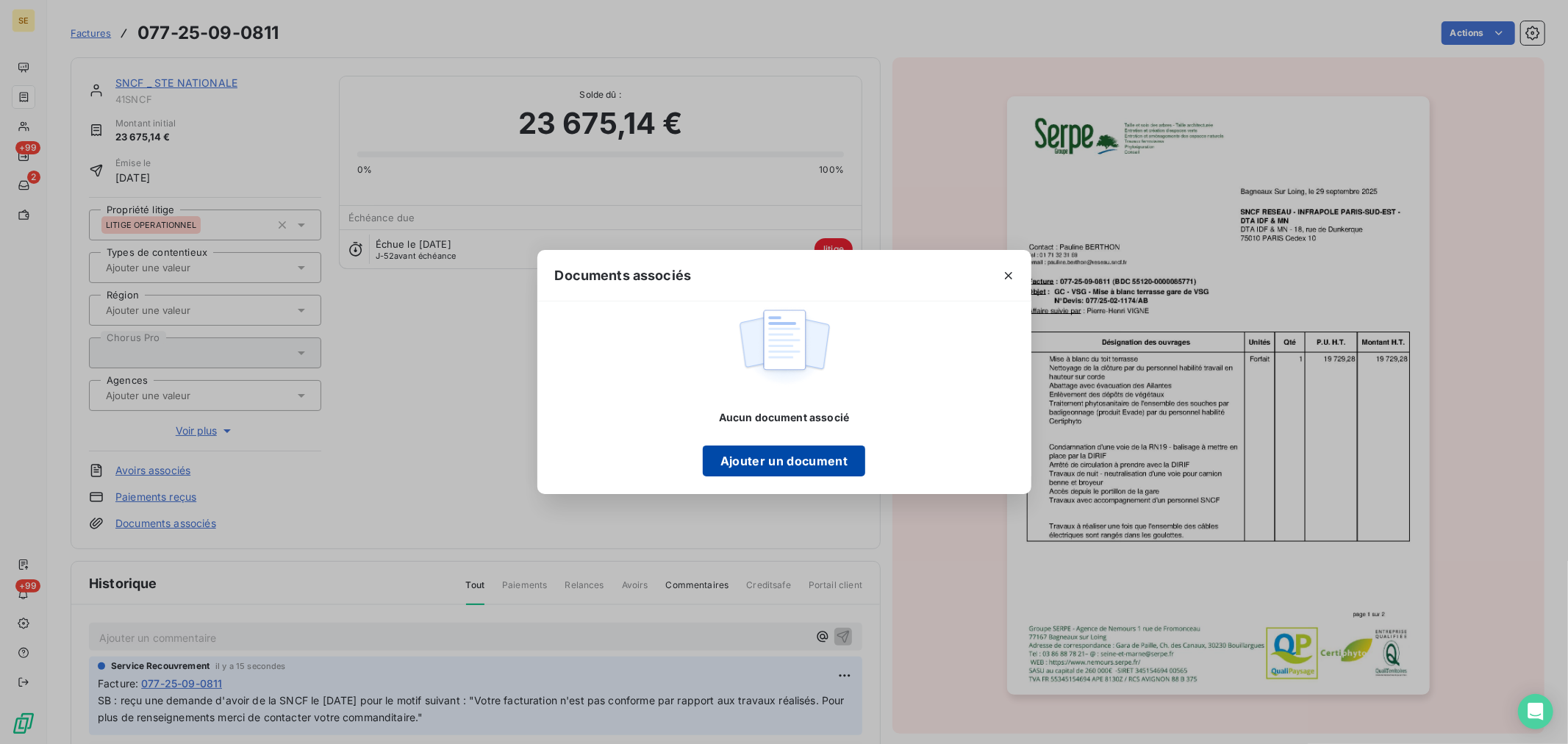
click at [810, 458] on button "Ajouter un document" at bounding box center [784, 461] width 163 height 31
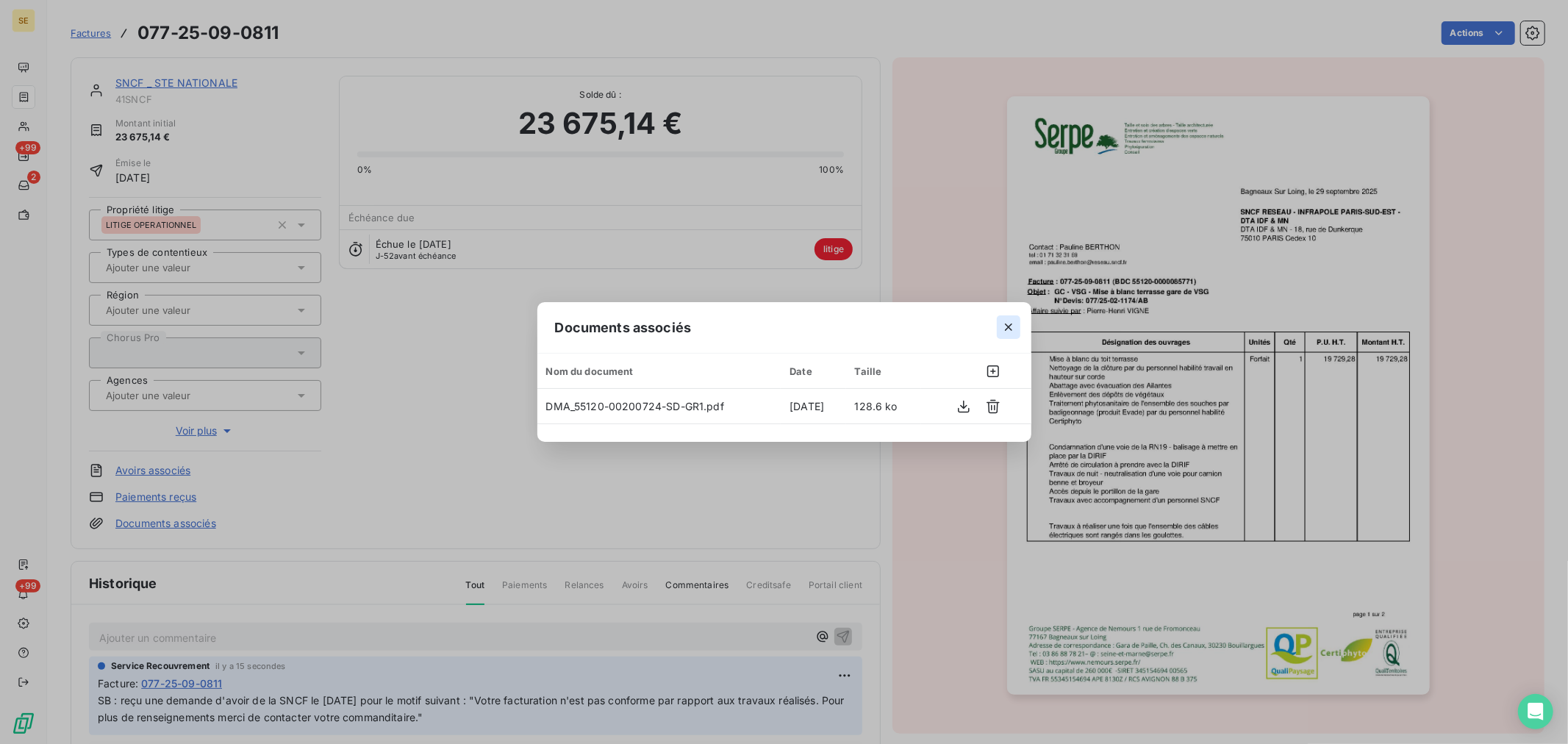
click at [1009, 326] on icon "button" at bounding box center [1009, 327] width 8 height 8
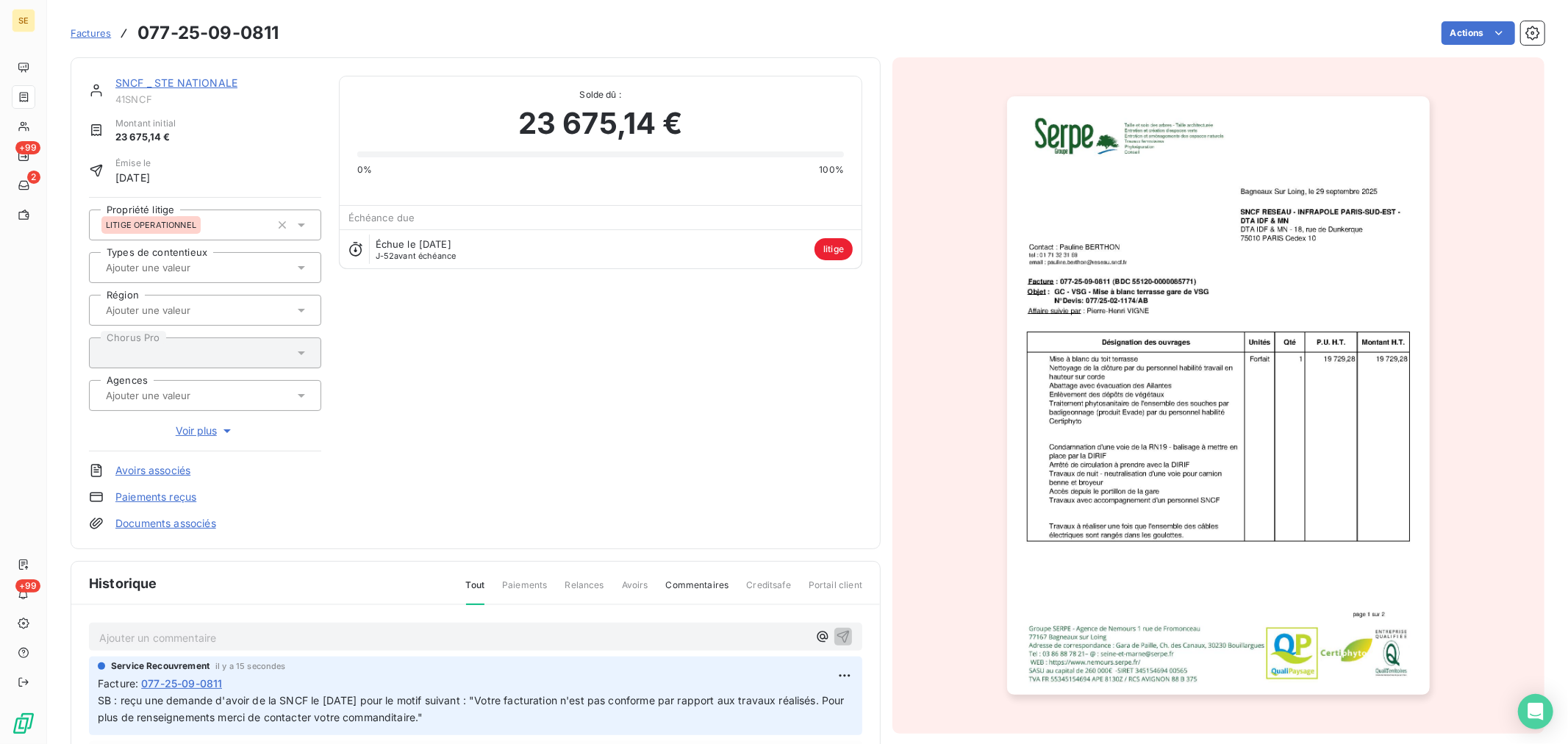
click at [141, 84] on link "SNCF _ STE NATIONALE" at bounding box center [176, 82] width 122 height 12
